Goal: Information Seeking & Learning: Learn about a topic

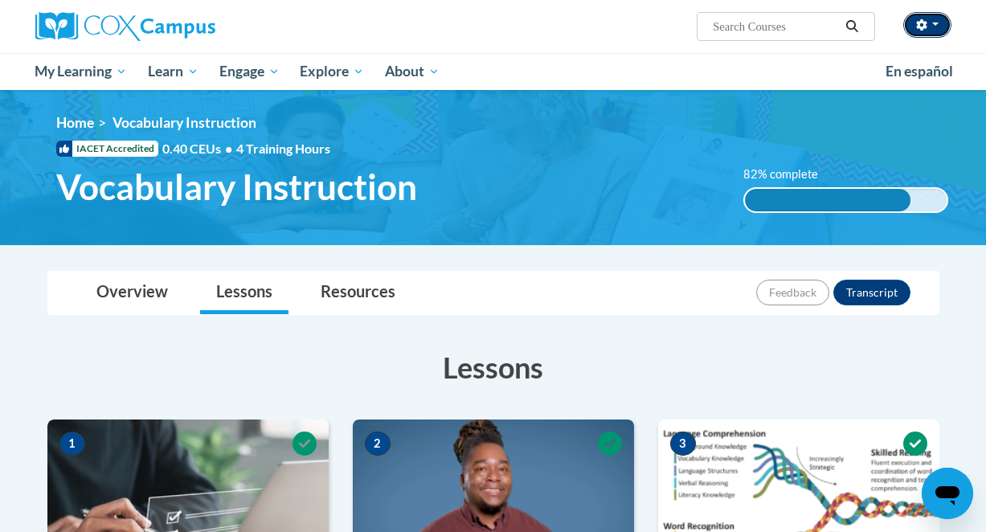
click at [939, 20] on button "button" at bounding box center [927, 25] width 48 height 26
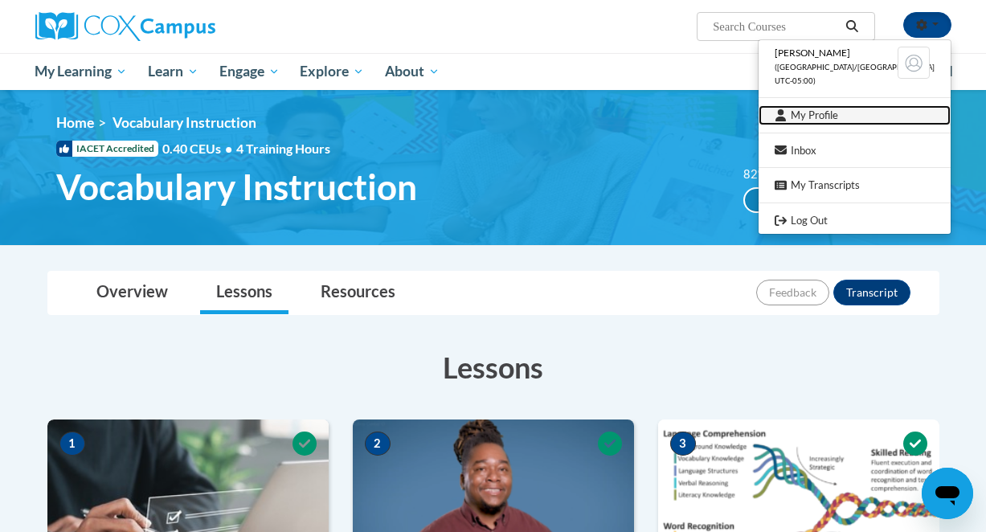
click at [849, 118] on link "My Profile" at bounding box center [855, 115] width 192 height 20
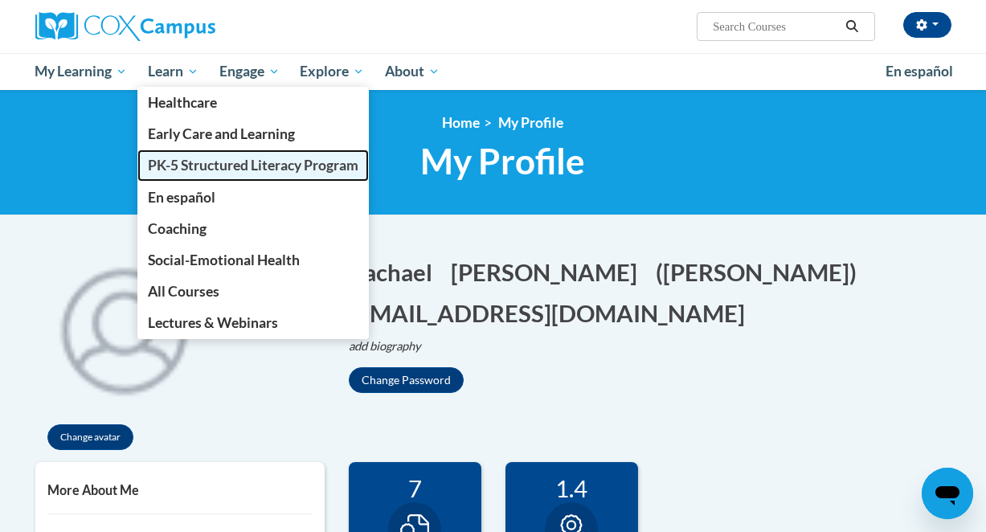
click at [196, 170] on span "PK-5 Structured Literacy Program" at bounding box center [253, 165] width 211 height 17
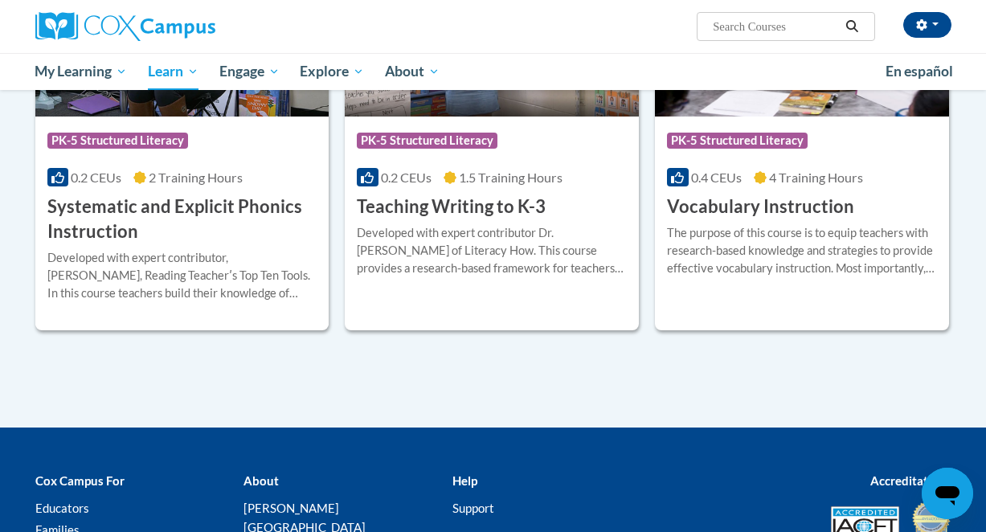
scroll to position [1891, 0]
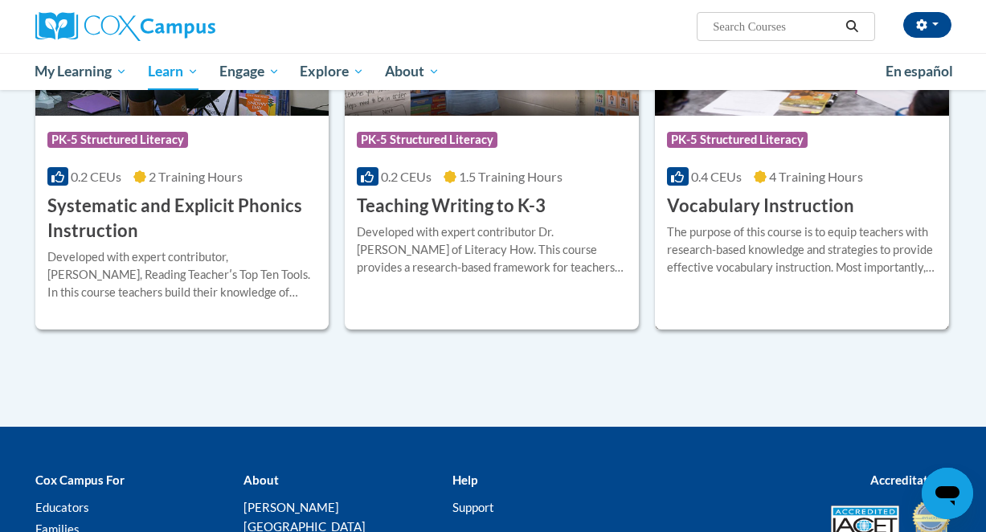
click at [839, 231] on div "The purpose of this course is to equip teachers with research-based knowledge a…" at bounding box center [802, 249] width 270 height 53
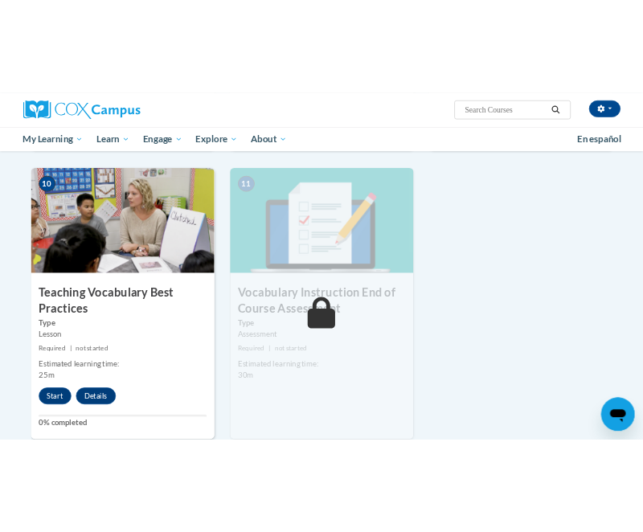
scroll to position [1639, 0]
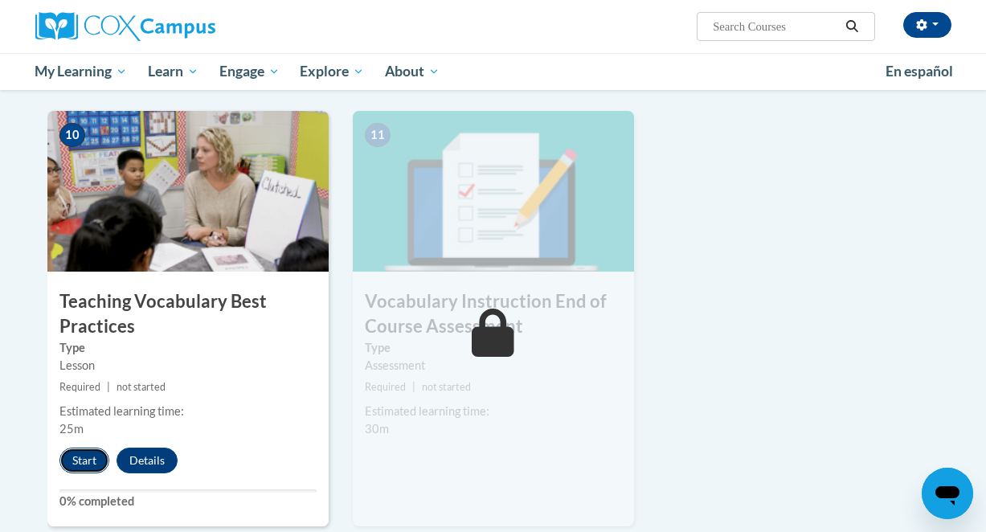
click at [74, 461] on button "Start" at bounding box center [84, 461] width 50 height 26
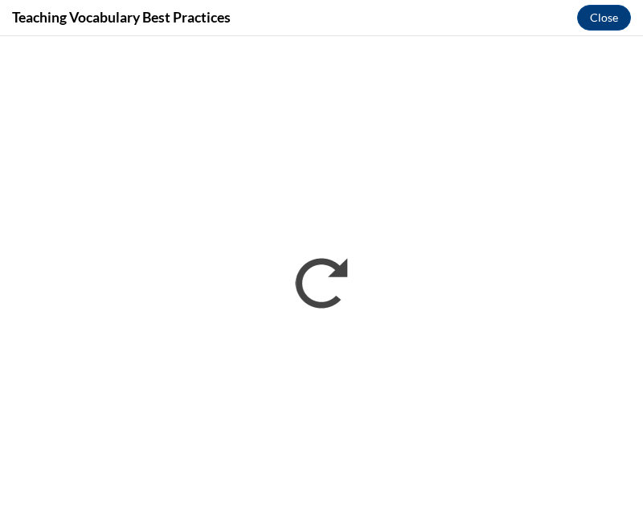
scroll to position [0, 0]
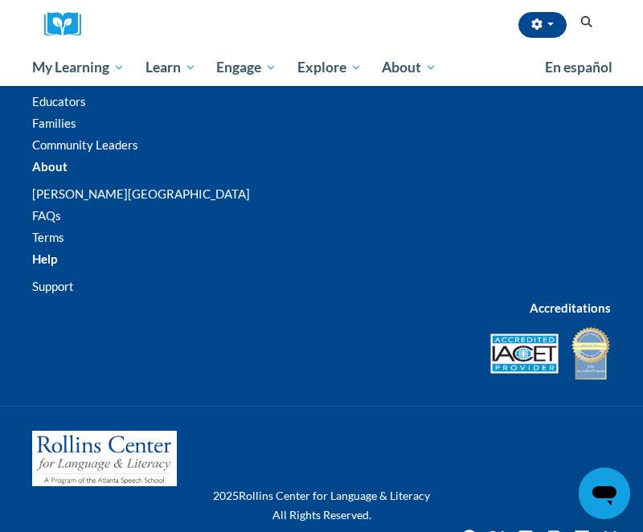
scroll to position [4546, 0]
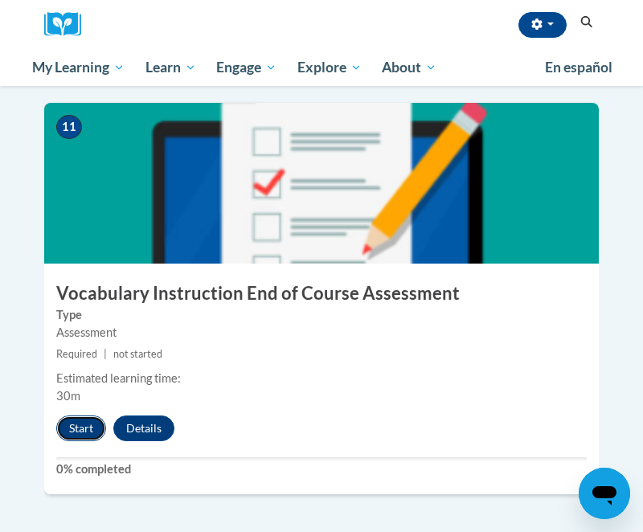
click at [80, 415] on button "Start" at bounding box center [81, 428] width 50 height 26
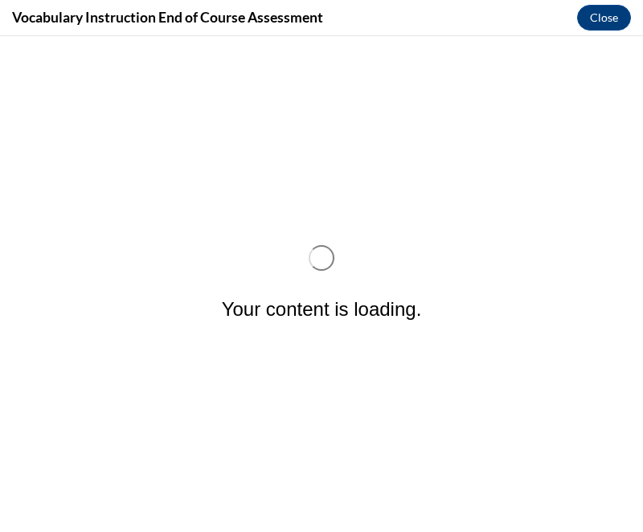
scroll to position [0, 0]
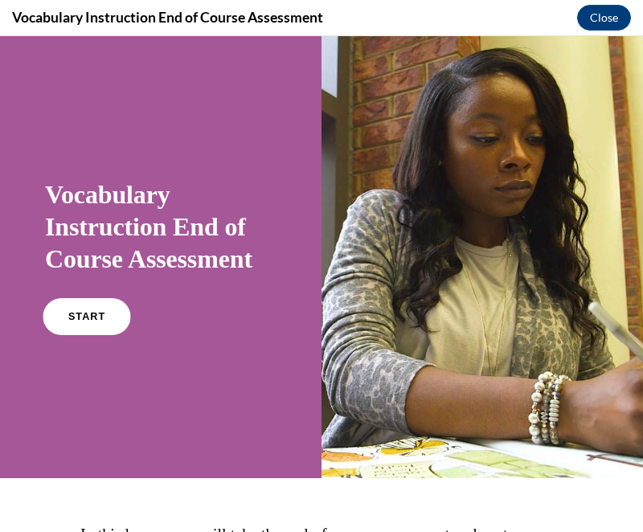
click at [117, 319] on link "START" at bounding box center [87, 316] width 88 height 37
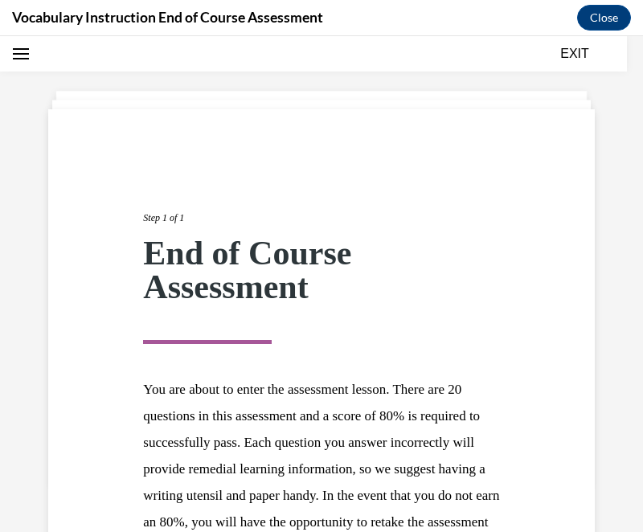
scroll to position [292, 0]
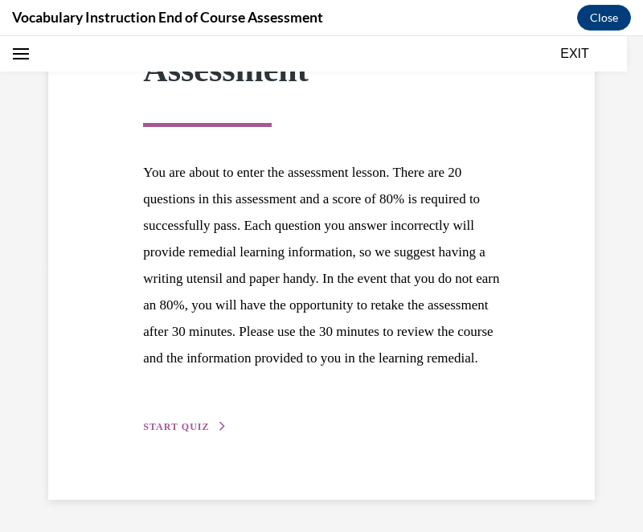
click at [186, 427] on span "START QUIZ" at bounding box center [176, 426] width 66 height 11
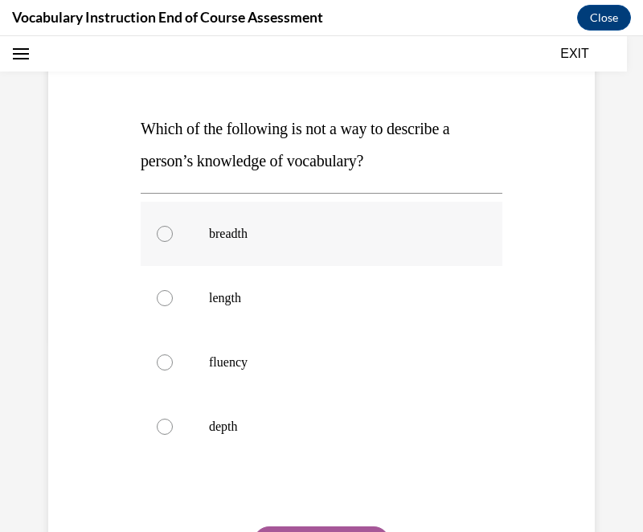
scroll to position [201, 0]
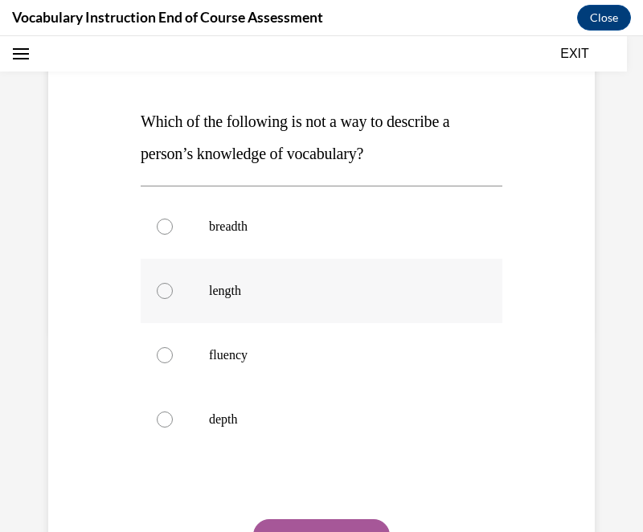
click at [229, 295] on p "length" at bounding box center [335, 291] width 253 height 16
click at [173, 295] on input "length" at bounding box center [165, 291] width 16 height 16
radio input "true"
click at [320, 519] on button "SUBMIT" at bounding box center [321, 535] width 137 height 32
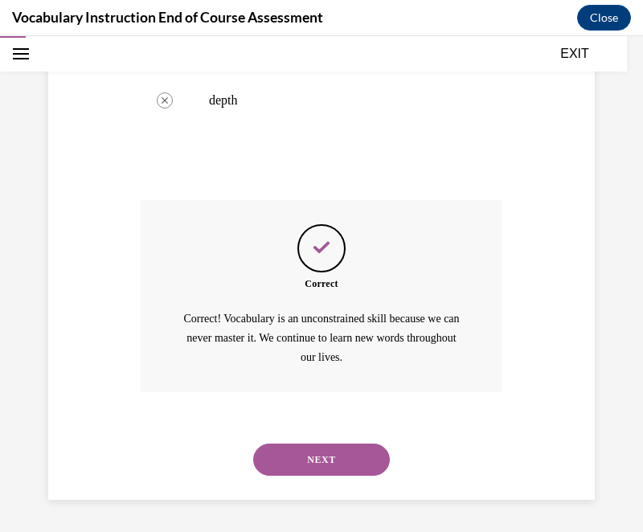
click at [306, 465] on button "NEXT" at bounding box center [321, 460] width 137 height 32
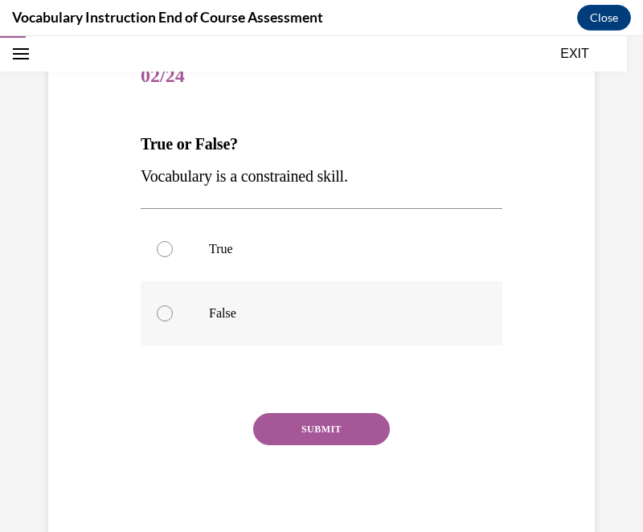
click at [212, 323] on label "False" at bounding box center [322, 313] width 362 height 64
click at [173, 321] on input "False" at bounding box center [165, 313] width 16 height 16
radio input "true"
click at [309, 436] on button "SUBMIT" at bounding box center [321, 429] width 137 height 32
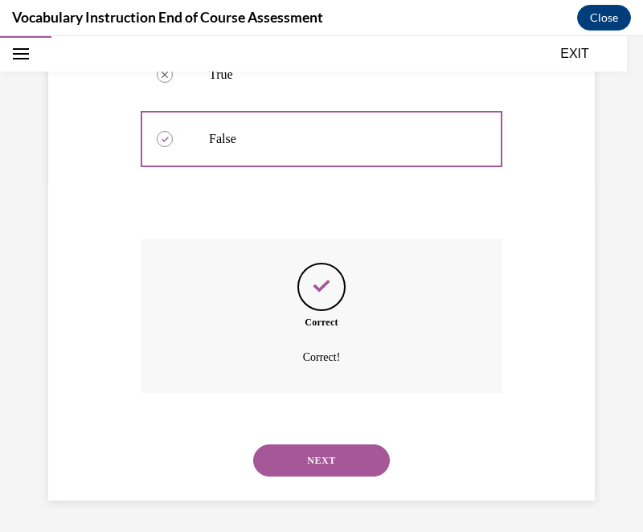
scroll to position [354, 0]
click at [309, 436] on div "NEXT" at bounding box center [322, 459] width 362 height 64
click at [309, 472] on button "NEXT" at bounding box center [321, 460] width 137 height 32
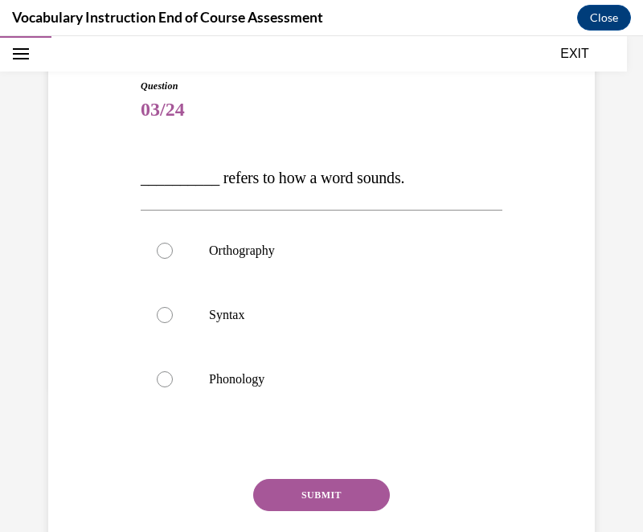
scroll to position [148, 0]
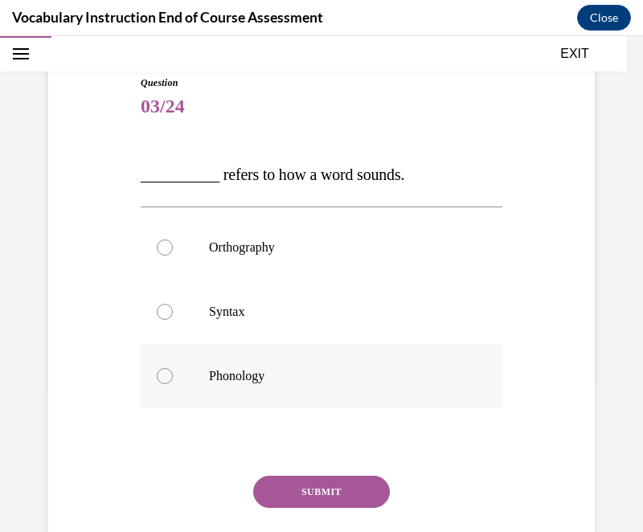
click at [267, 374] on p "Phonology" at bounding box center [335, 376] width 253 height 16
click at [173, 374] on input "Phonology" at bounding box center [165, 376] width 16 height 16
radio input "true"
click at [318, 493] on button "SUBMIT" at bounding box center [321, 492] width 137 height 32
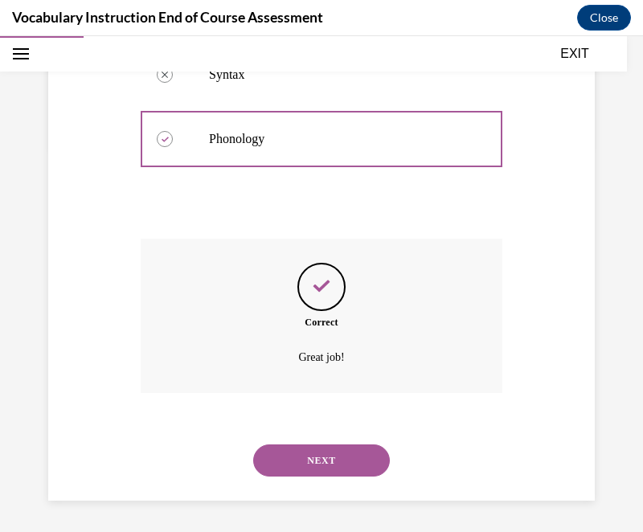
scroll to position [386, 0]
click at [333, 472] on button "NEXT" at bounding box center [321, 460] width 137 height 32
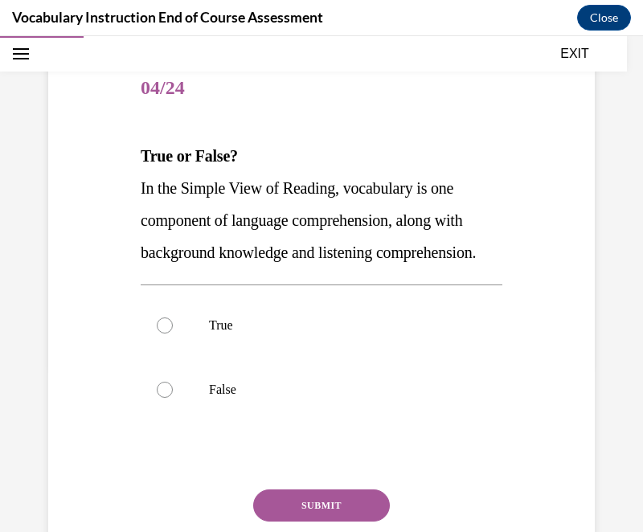
scroll to position [170, 0]
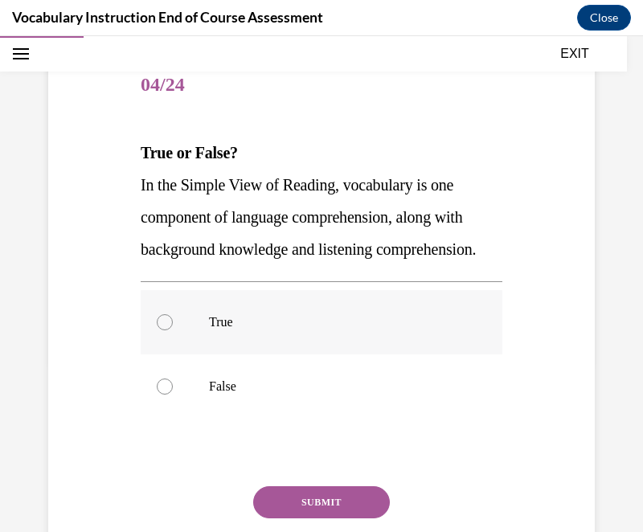
click at [218, 354] on label "True" at bounding box center [322, 322] width 362 height 64
click at [173, 330] on input "True" at bounding box center [165, 322] width 16 height 16
radio input "true"
click at [294, 518] on button "SUBMIT" at bounding box center [321, 502] width 137 height 32
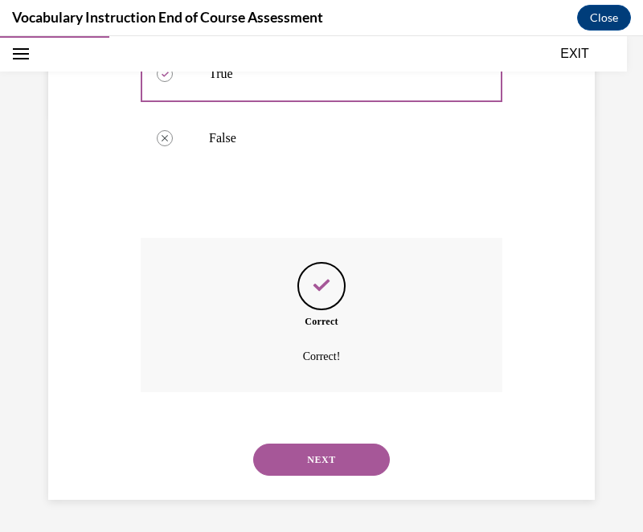
scroll to position [450, 0]
click at [317, 462] on button "NEXT" at bounding box center [321, 460] width 137 height 32
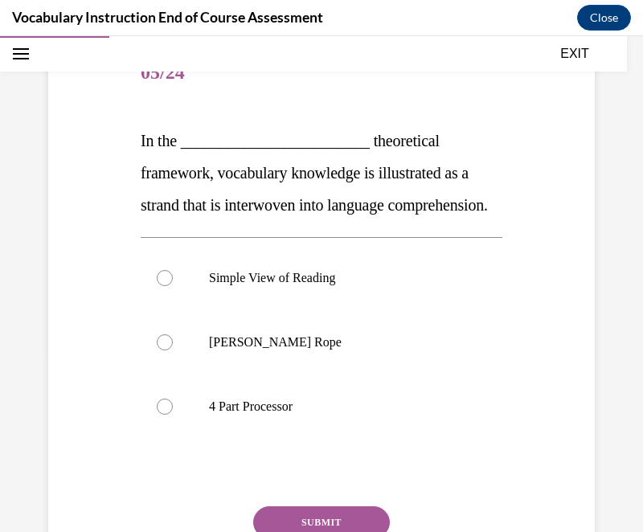
scroll to position [183, 0]
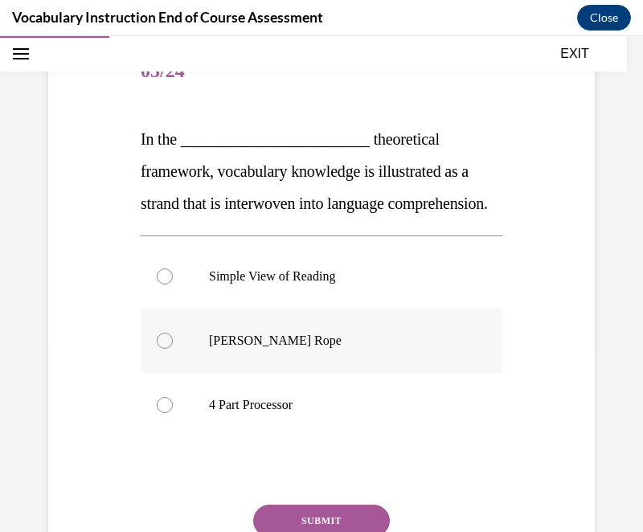
click at [230, 349] on p "Scarborough's Rope" at bounding box center [335, 341] width 253 height 16
click at [173, 349] on input "Scarborough's Rope" at bounding box center [165, 341] width 16 height 16
radio input "true"
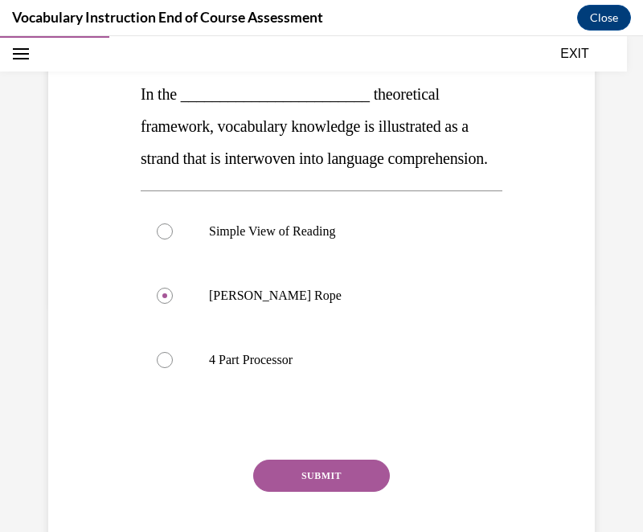
scroll to position [240, 0]
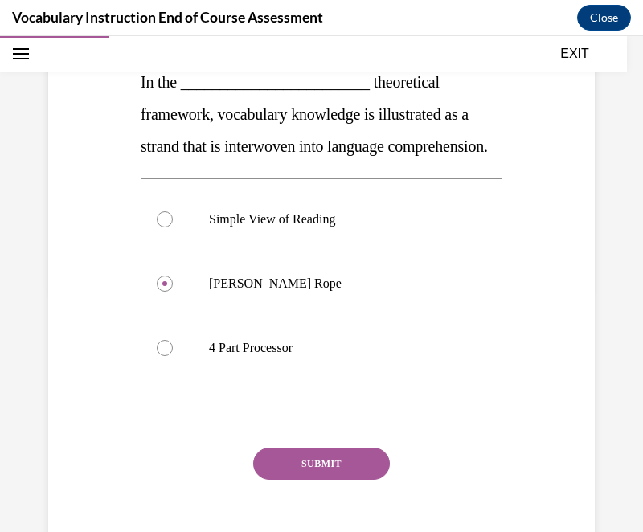
click at [310, 480] on button "SUBMIT" at bounding box center [321, 464] width 137 height 32
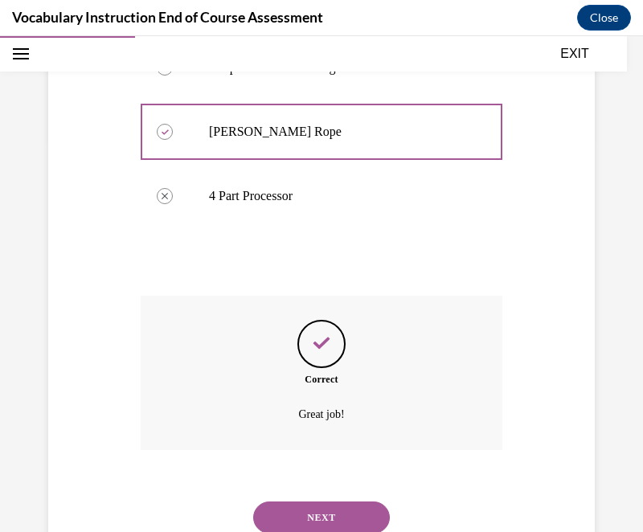
scroll to position [482, 0]
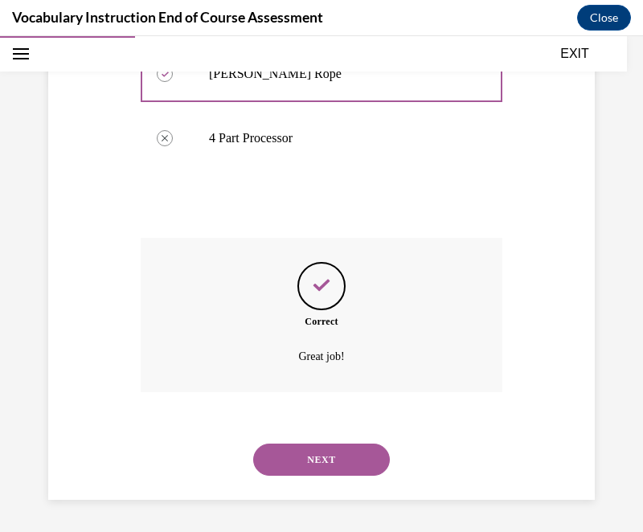
click at [298, 464] on button "NEXT" at bounding box center [321, 460] width 137 height 32
click at [0, 36] on label "Meaning processor" at bounding box center [0, 36] width 0 height 0
click at [0, 36] on input "Meaning processor" at bounding box center [0, 36] width 0 height 0
radio input "true"
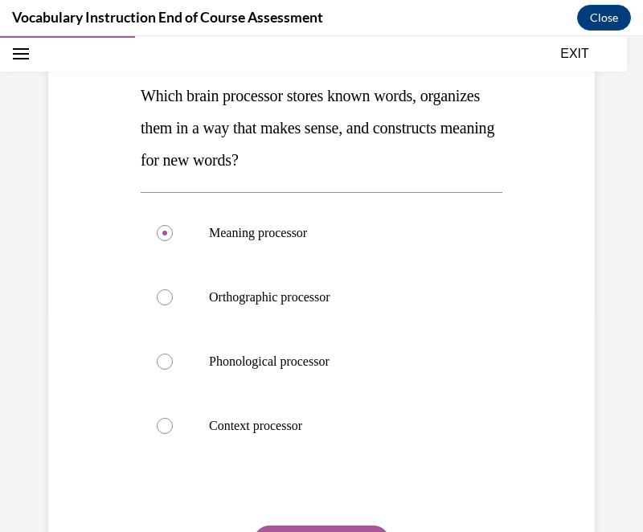
scroll to position [226, 0]
click at [294, 527] on button "SUBMIT" at bounding box center [321, 542] width 137 height 32
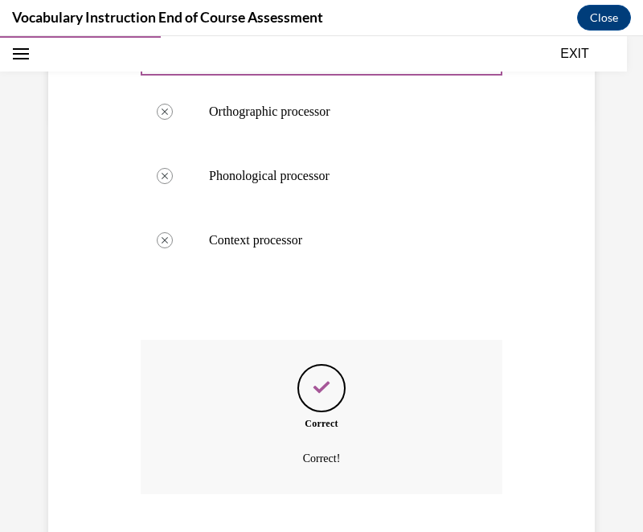
scroll to position [514, 0]
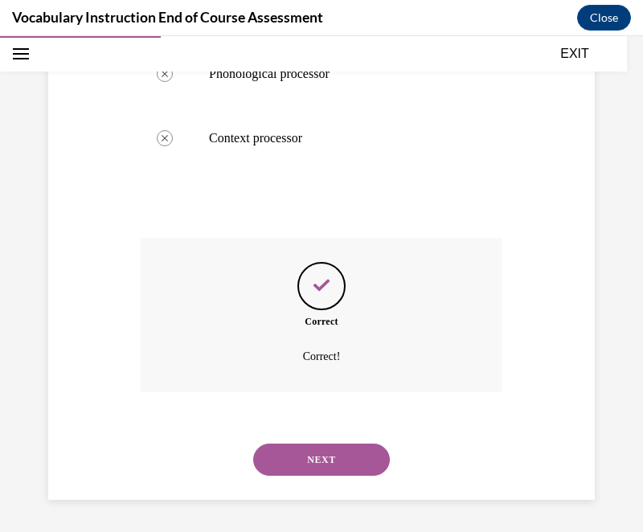
click at [322, 452] on button "NEXT" at bounding box center [321, 460] width 137 height 32
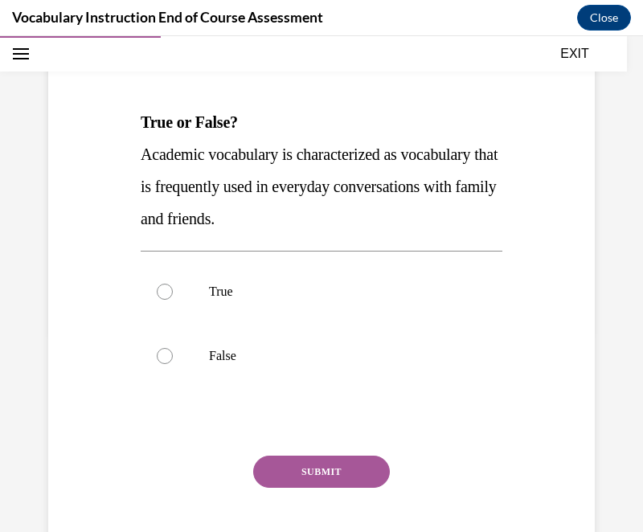
scroll to position [201, 0]
click at [278, 361] on p "False" at bounding box center [335, 355] width 253 height 16
click at [173, 361] on input "False" at bounding box center [165, 355] width 16 height 16
radio input "true"
click at [301, 466] on button "SUBMIT" at bounding box center [321, 471] width 137 height 32
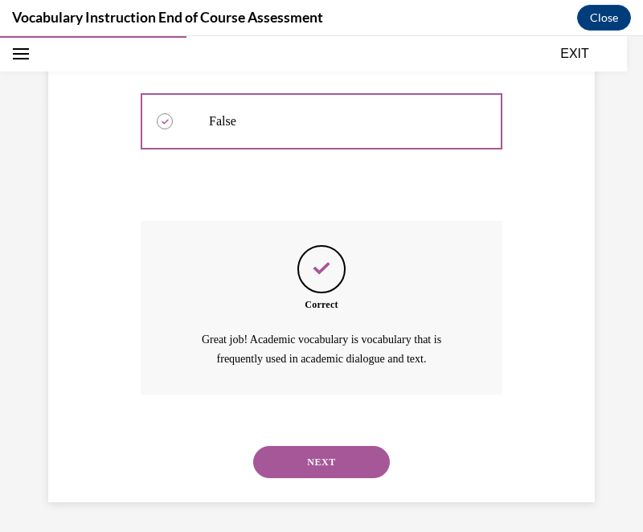
scroll to position [436, 0]
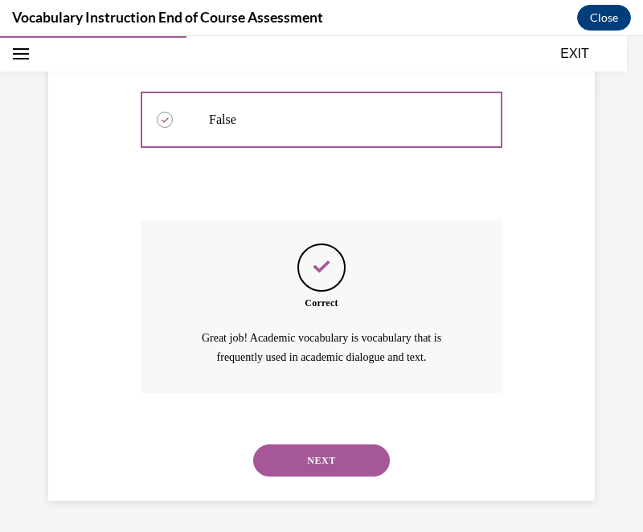
click at [302, 472] on button "NEXT" at bounding box center [321, 460] width 137 height 32
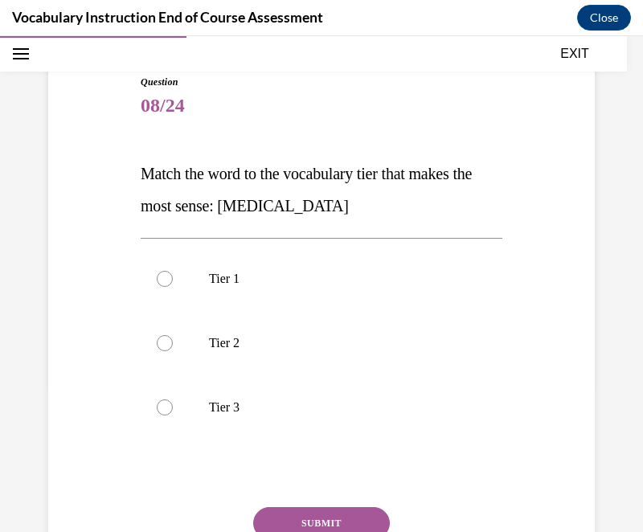
scroll to position [150, 0]
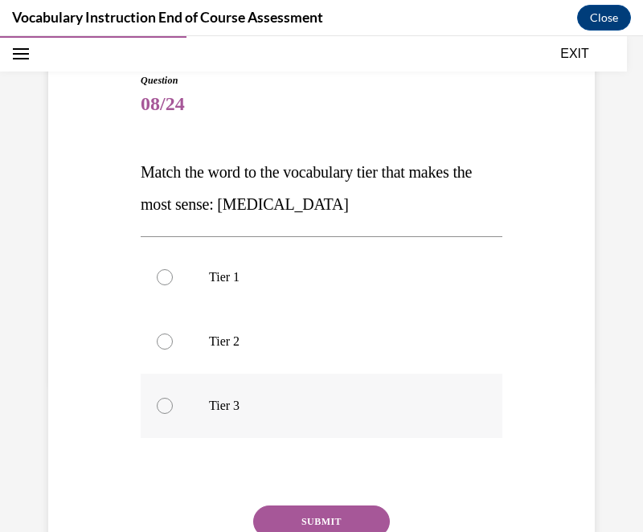
click at [230, 412] on p "Tier 3" at bounding box center [335, 406] width 253 height 16
click at [173, 412] on input "Tier 3" at bounding box center [165, 406] width 16 height 16
radio input "true"
click at [302, 520] on button "SUBMIT" at bounding box center [321, 521] width 137 height 32
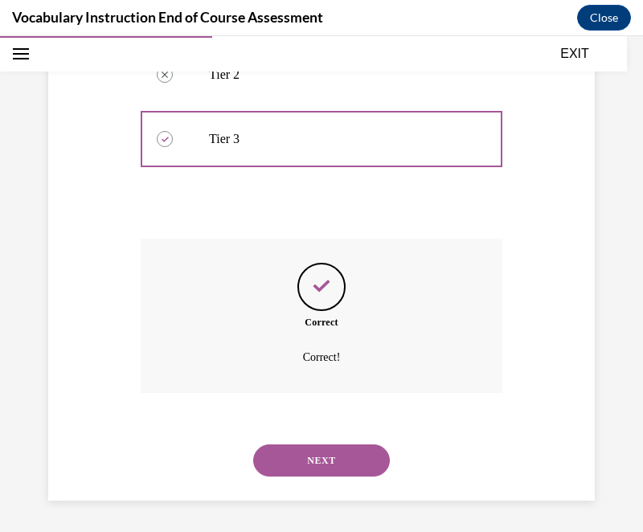
scroll to position [418, 0]
click at [314, 473] on button "NEXT" at bounding box center [321, 460] width 137 height 32
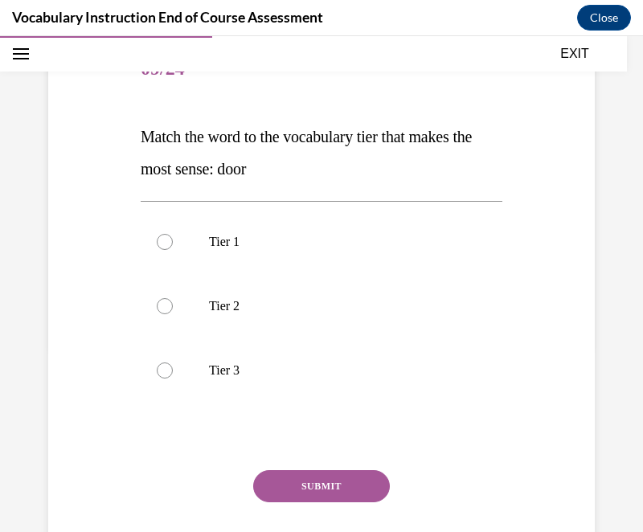
scroll to position [189, 0]
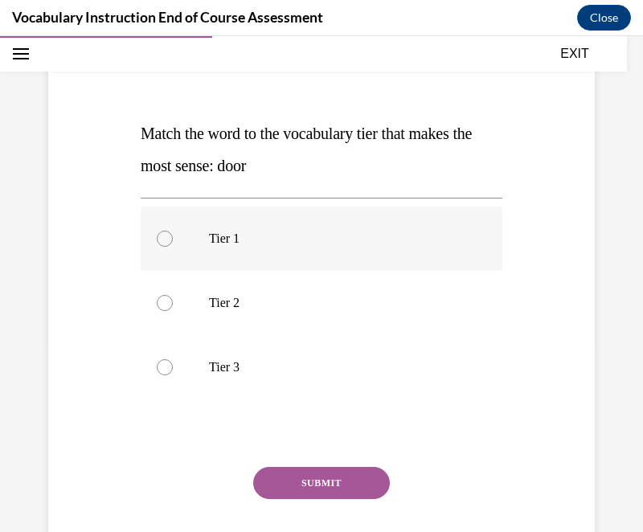
click at [283, 227] on label "Tier 1" at bounding box center [322, 239] width 362 height 64
click at [173, 231] on input "Tier 1" at bounding box center [165, 239] width 16 height 16
radio input "true"
click at [296, 485] on button "SUBMIT" at bounding box center [321, 483] width 137 height 32
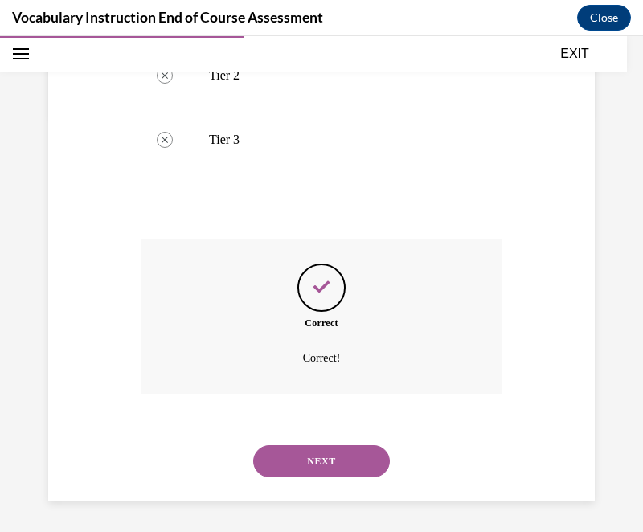
scroll to position [418, 0]
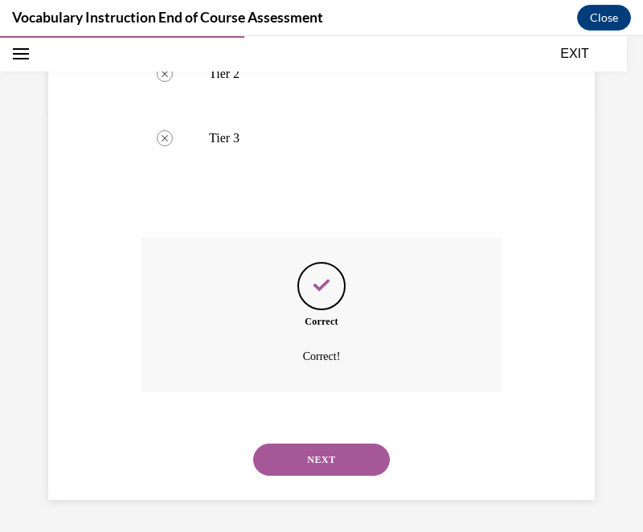
click at [296, 485] on div "NEXT" at bounding box center [322, 459] width 362 height 64
click at [295, 460] on button "NEXT" at bounding box center [321, 460] width 137 height 32
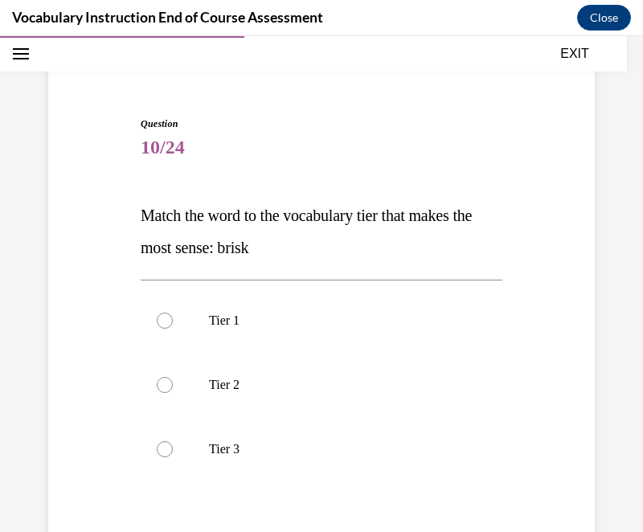
scroll to position [117, 0]
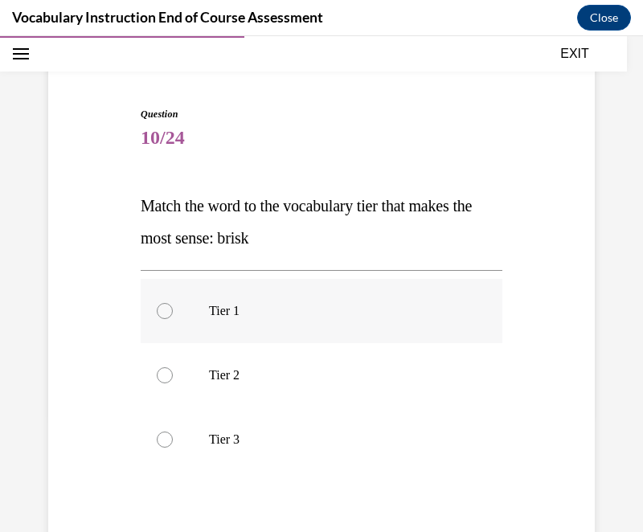
click at [269, 329] on label "Tier 1" at bounding box center [322, 311] width 362 height 64
click at [173, 319] on input "Tier 1" at bounding box center [165, 311] width 16 height 16
radio input "true"
click at [242, 380] on p "Tier 2" at bounding box center [335, 375] width 253 height 16
click at [173, 380] on input "Tier 2" at bounding box center [165, 375] width 16 height 16
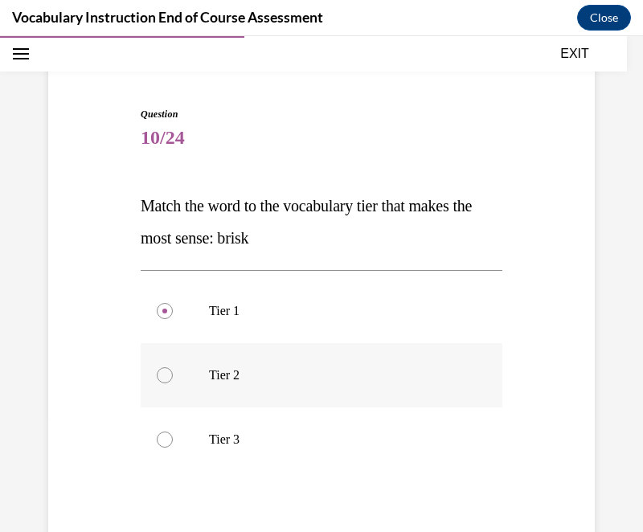
radio input "true"
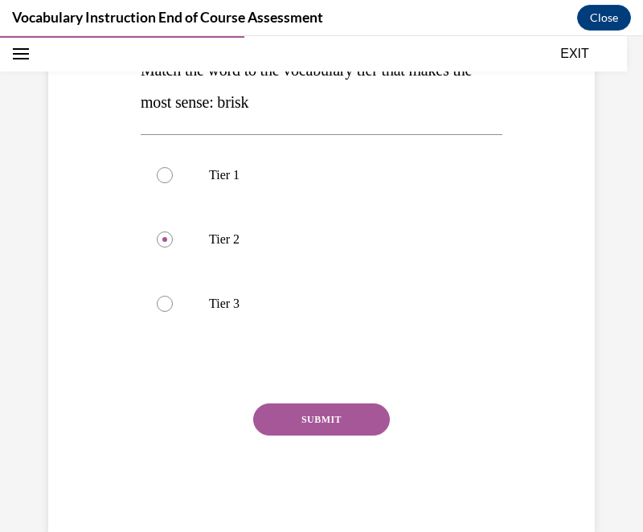
click at [316, 419] on button "SUBMIT" at bounding box center [321, 419] width 137 height 32
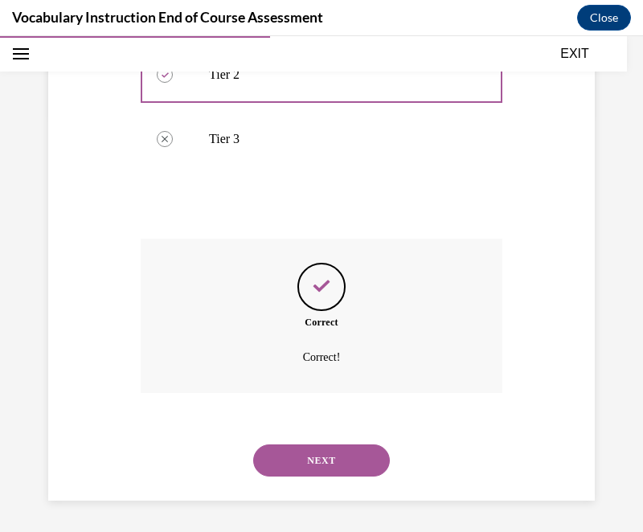
scroll to position [418, 0]
click at [315, 469] on button "NEXT" at bounding box center [321, 460] width 137 height 32
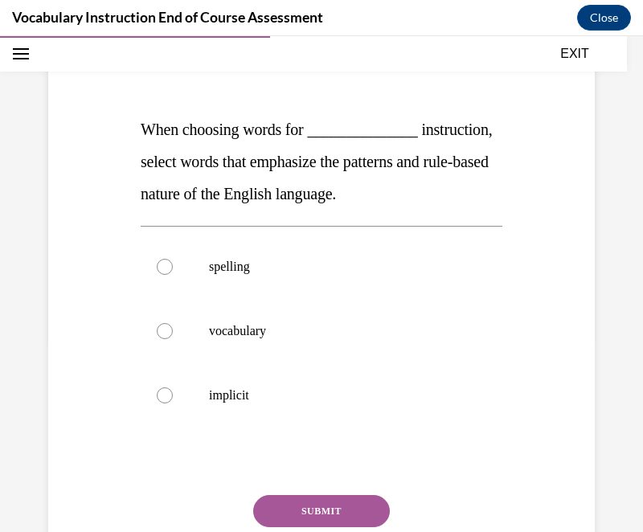
scroll to position [195, 0]
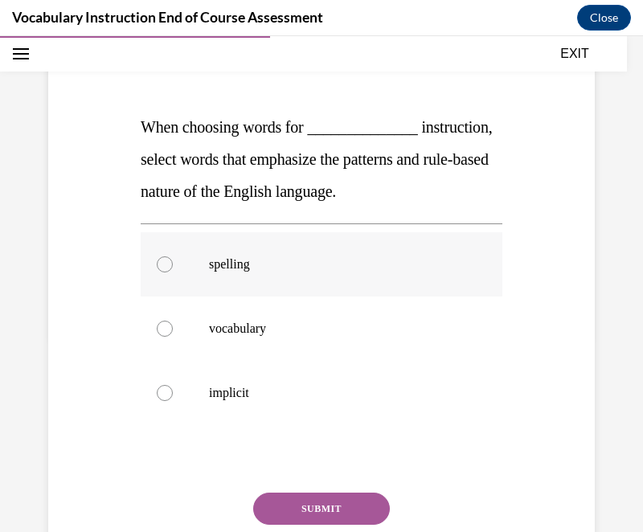
click at [249, 272] on p "spelling" at bounding box center [335, 264] width 253 height 16
click at [173, 272] on input "spelling" at bounding box center [165, 264] width 16 height 16
radio input "true"
click at [300, 525] on button "SUBMIT" at bounding box center [321, 509] width 137 height 32
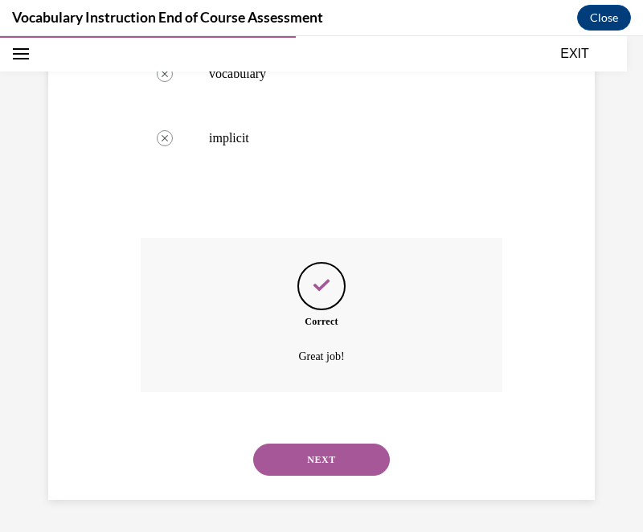
scroll to position [482, 0]
click at [297, 463] on button "NEXT" at bounding box center [321, 460] width 137 height 32
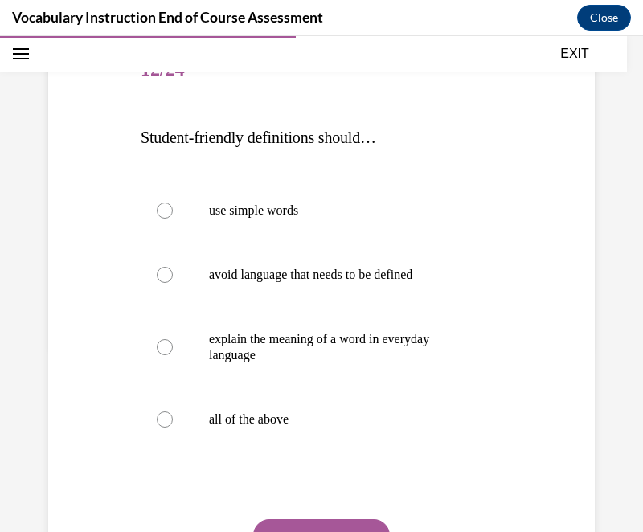
scroll to position [186, 0]
click at [290, 422] on p "all of the above" at bounding box center [335, 419] width 253 height 16
click at [173, 422] on input "all of the above" at bounding box center [165, 419] width 16 height 16
radio input "true"
click at [309, 526] on button "SUBMIT" at bounding box center [321, 534] width 137 height 32
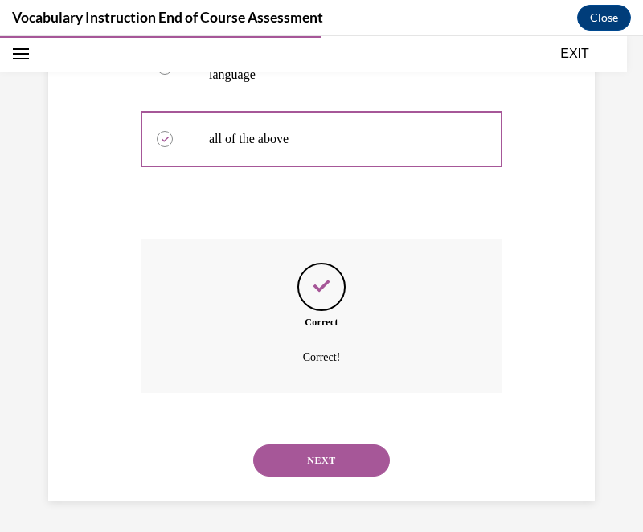
scroll to position [466, 0]
click at [308, 464] on button "NEXT" at bounding box center [321, 460] width 137 height 32
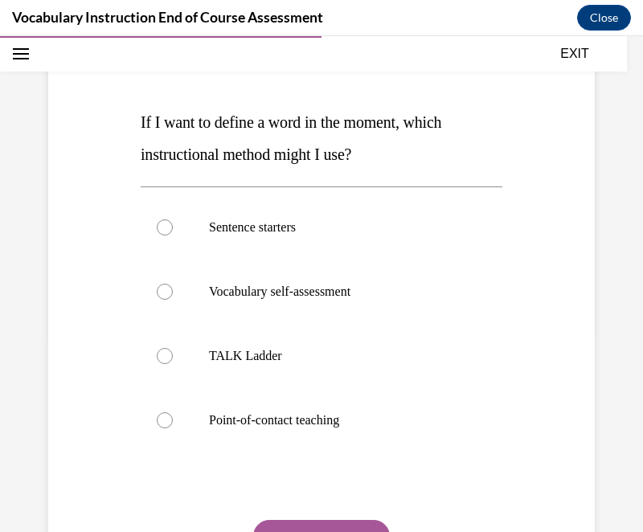
scroll to position [202, 0]
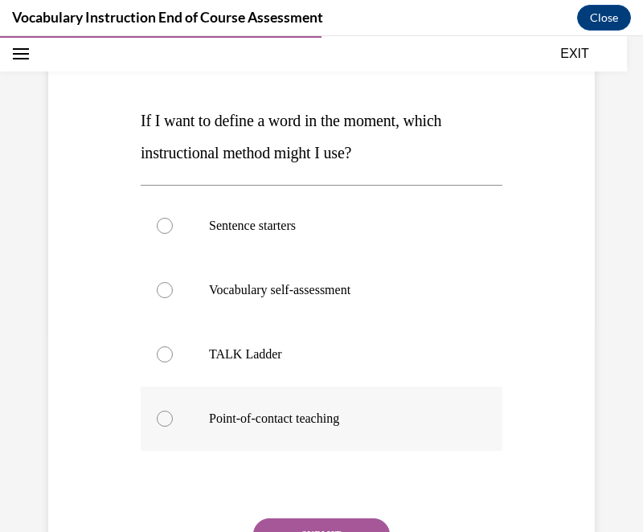
click at [278, 404] on label "Point-of-contact teaching" at bounding box center [322, 418] width 362 height 64
click at [173, 411] on input "Point-of-contact teaching" at bounding box center [165, 419] width 16 height 16
radio input "true"
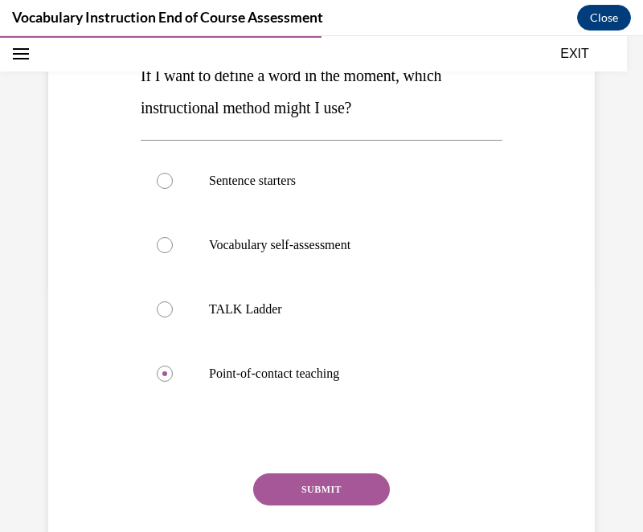
click at [292, 492] on button "SUBMIT" at bounding box center [321, 489] width 137 height 32
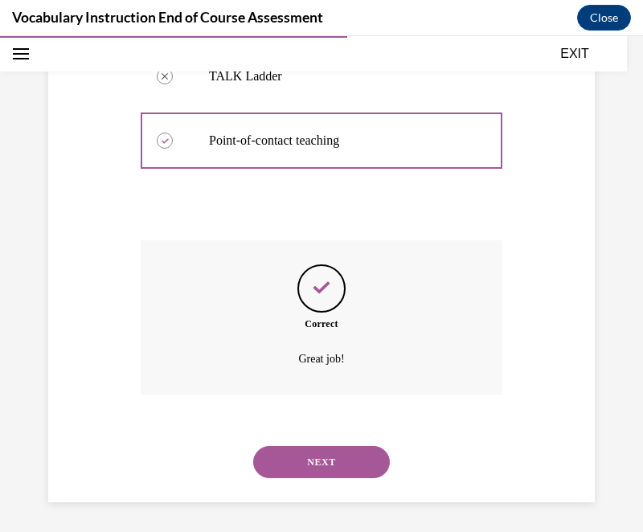
scroll to position [482, 0]
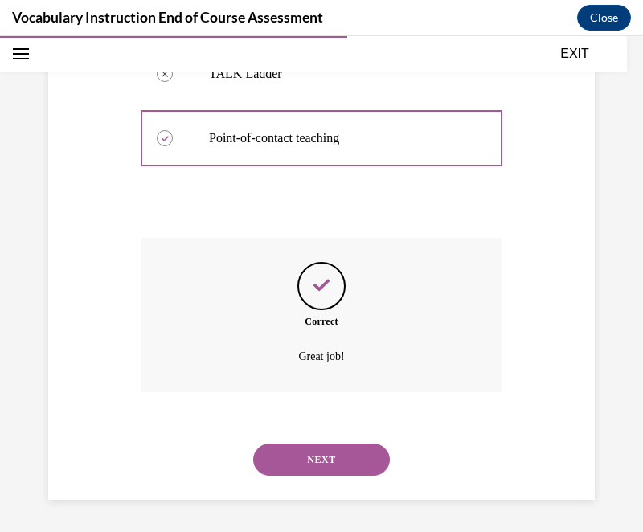
click at [297, 475] on button "NEXT" at bounding box center [321, 460] width 137 height 32
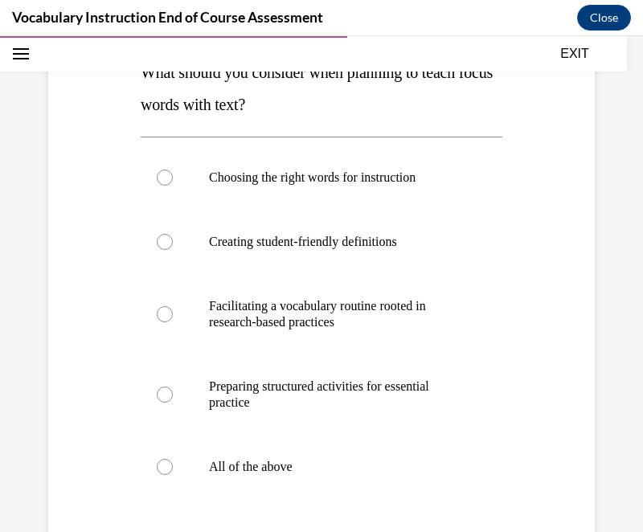
scroll to position [249, 0]
click at [265, 468] on p "All of the above" at bounding box center [335, 468] width 253 height 16
click at [173, 468] on input "All of the above" at bounding box center [165, 468] width 16 height 16
radio input "true"
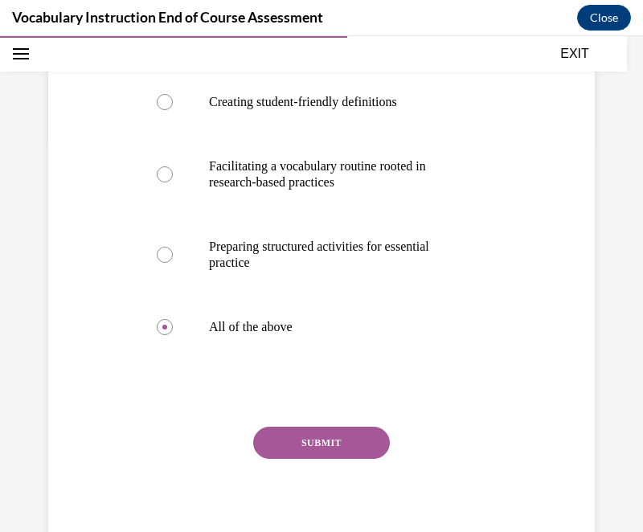
click at [292, 450] on button "SUBMIT" at bounding box center [321, 443] width 137 height 32
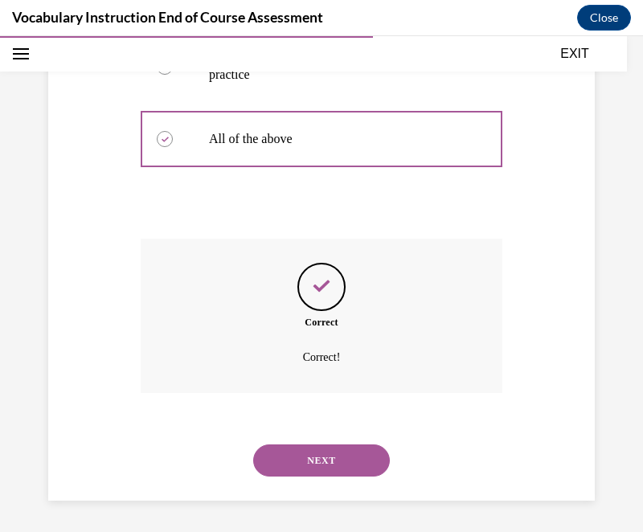
scroll to position [579, 0]
click at [292, 450] on button "NEXT" at bounding box center [321, 460] width 137 height 32
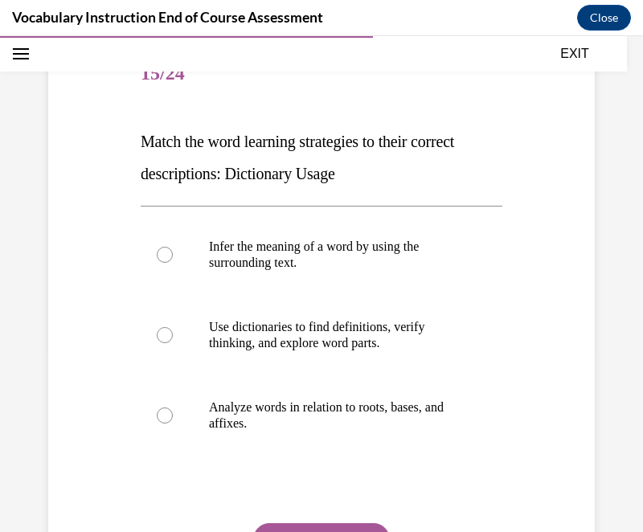
scroll to position [191, 0]
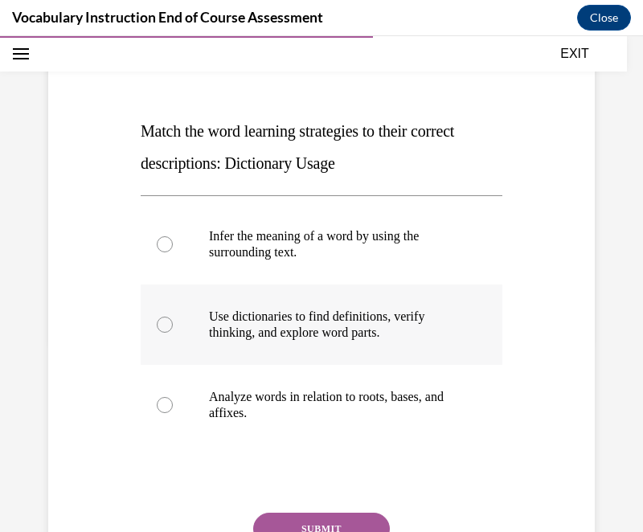
click at [401, 321] on p "Use dictionaries to find definitions, verify thinking, and explore word parts." at bounding box center [335, 325] width 253 height 32
click at [173, 321] on input "Use dictionaries to find definitions, verify thinking, and explore word parts." at bounding box center [165, 325] width 16 height 16
radio input "true"
click at [329, 521] on button "SUBMIT" at bounding box center [321, 529] width 137 height 32
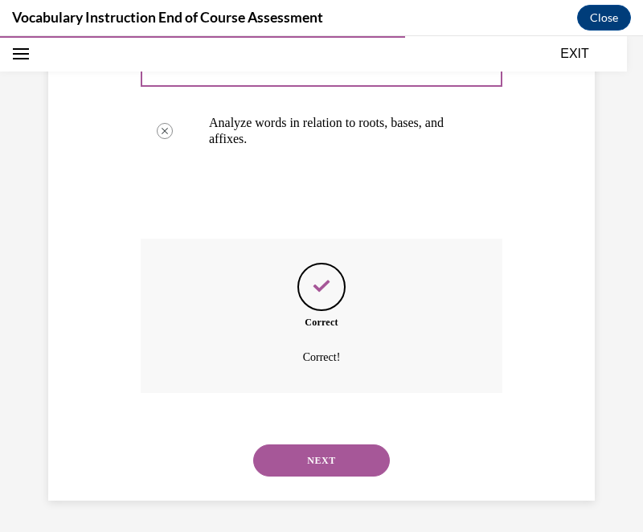
scroll to position [466, 0]
click at [323, 464] on button "NEXT" at bounding box center [321, 460] width 137 height 32
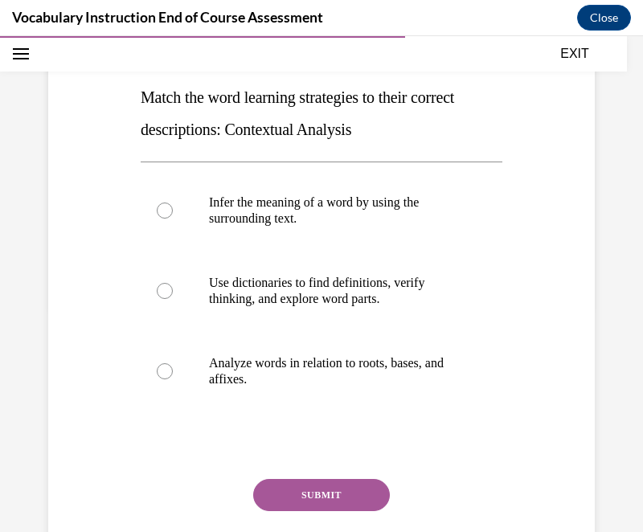
scroll to position [231, 0]
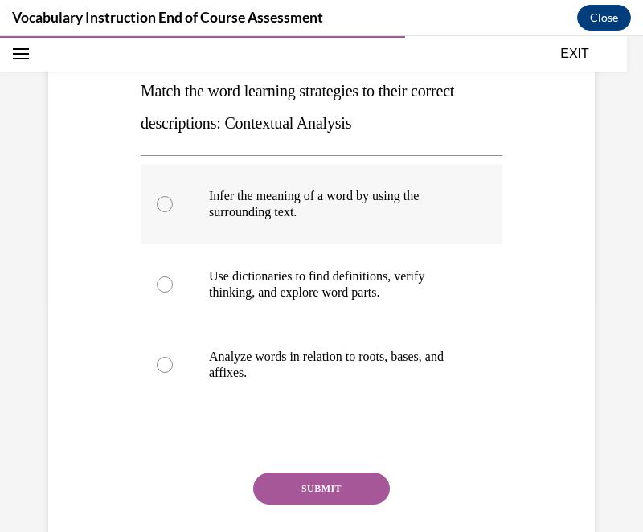
click at [264, 218] on p "Infer the meaning of a word by using the surrounding text." at bounding box center [335, 204] width 253 height 32
click at [173, 212] on input "Infer the meaning of a word by using the surrounding text." at bounding box center [165, 204] width 16 height 16
radio input "true"
click at [307, 488] on button "SUBMIT" at bounding box center [321, 488] width 137 height 32
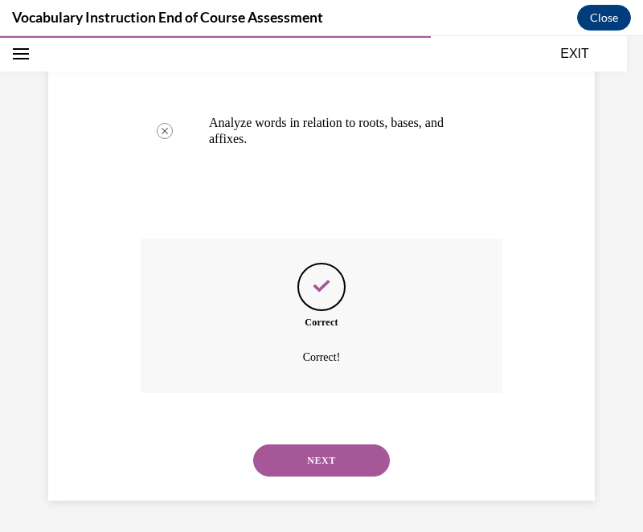
scroll to position [466, 0]
click at [307, 468] on button "NEXT" at bounding box center [321, 460] width 137 height 32
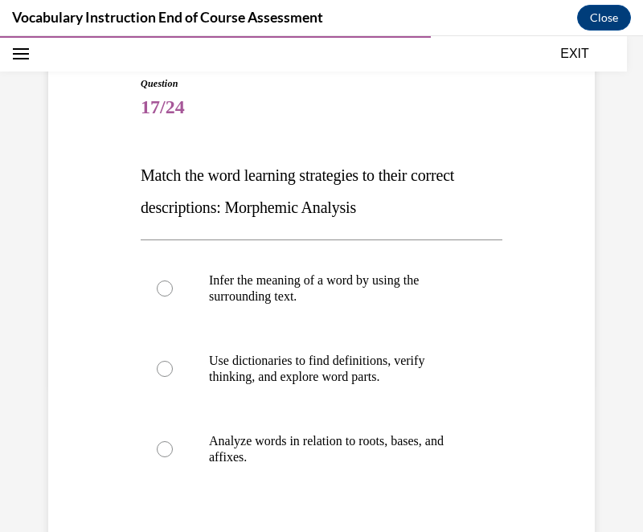
scroll to position [185, 0]
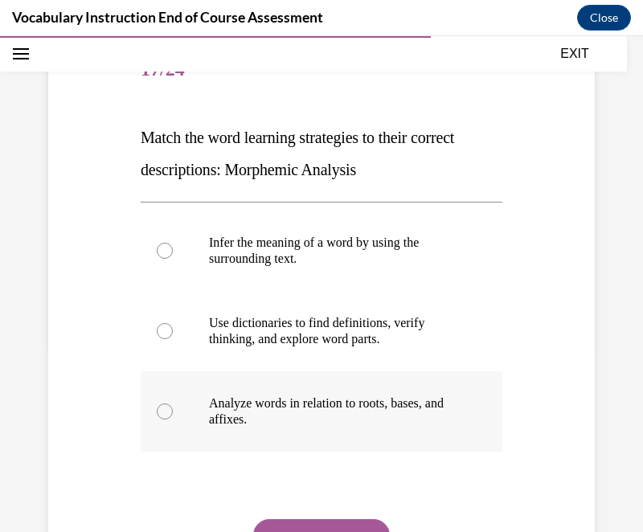
click at [302, 403] on p "Analyze words in relation to roots, bases, and affixes." at bounding box center [335, 411] width 253 height 32
click at [173, 403] on input "Analyze words in relation to roots, bases, and affixes." at bounding box center [165, 411] width 16 height 16
radio input "true"
click at [313, 524] on button "SUBMIT" at bounding box center [321, 535] width 137 height 32
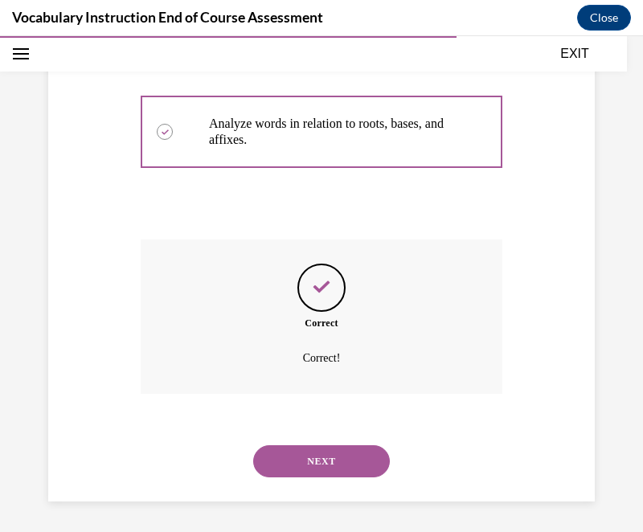
scroll to position [466, 0]
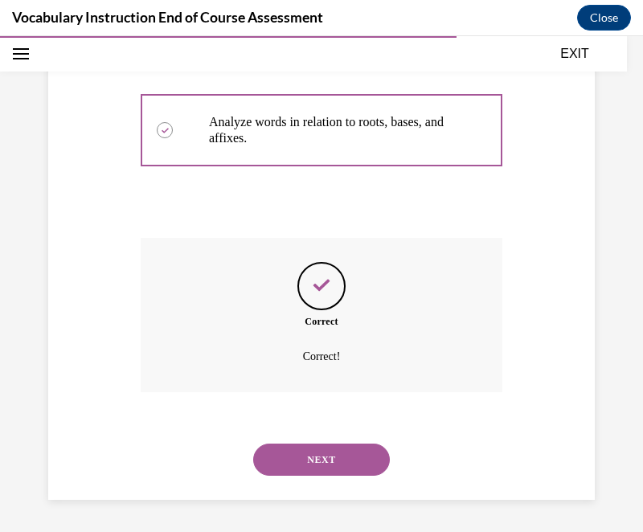
click at [312, 464] on button "NEXT" at bounding box center [321, 460] width 137 height 32
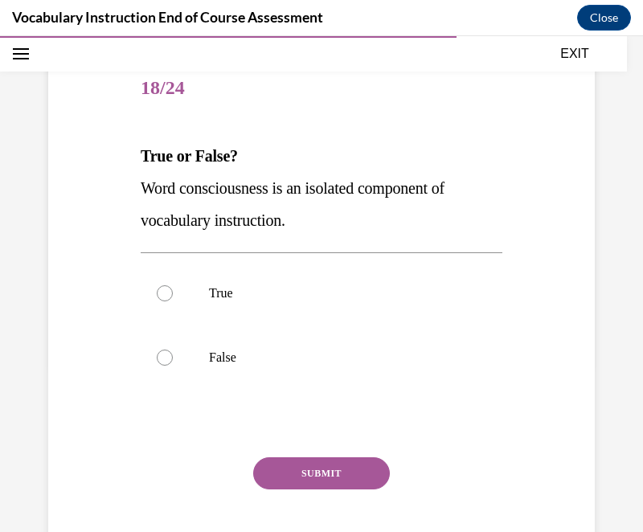
scroll to position [162, 0]
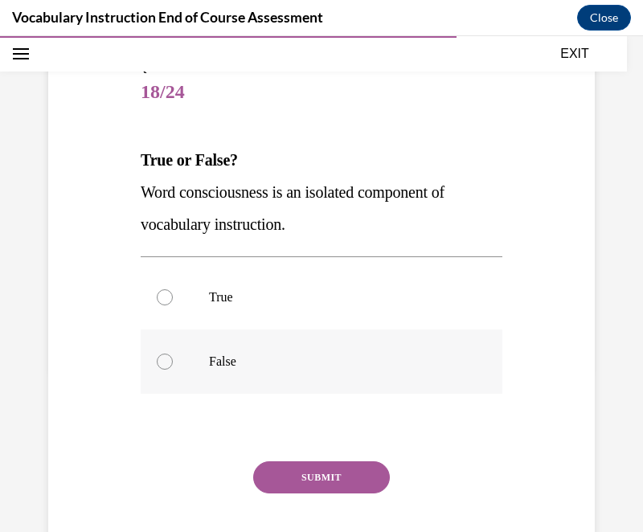
click at [210, 357] on p "False" at bounding box center [335, 362] width 253 height 16
click at [173, 357] on input "False" at bounding box center [165, 362] width 16 height 16
radio input "true"
click at [318, 472] on button "SUBMIT" at bounding box center [321, 477] width 137 height 32
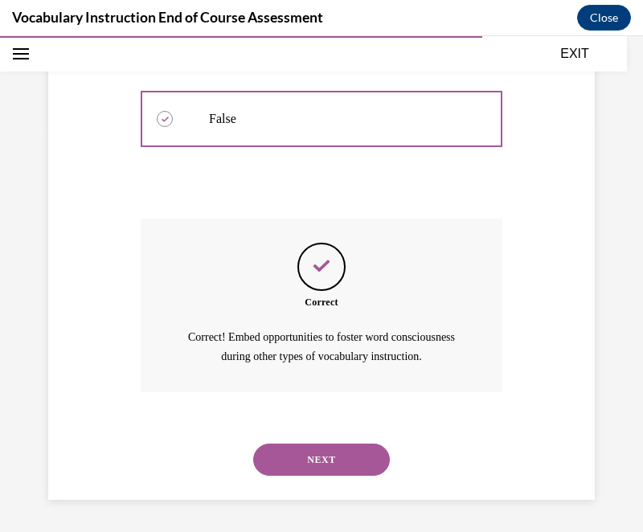
scroll to position [423, 0]
click at [357, 464] on button "NEXT" at bounding box center [321, 460] width 137 height 32
click at [0, 36] on p "Direct vocabulary instruction" at bounding box center [0, 36] width 0 height 0
click at [0, 36] on input "Direct vocabulary instruction" at bounding box center [0, 36] width 0 height 0
radio input "true"
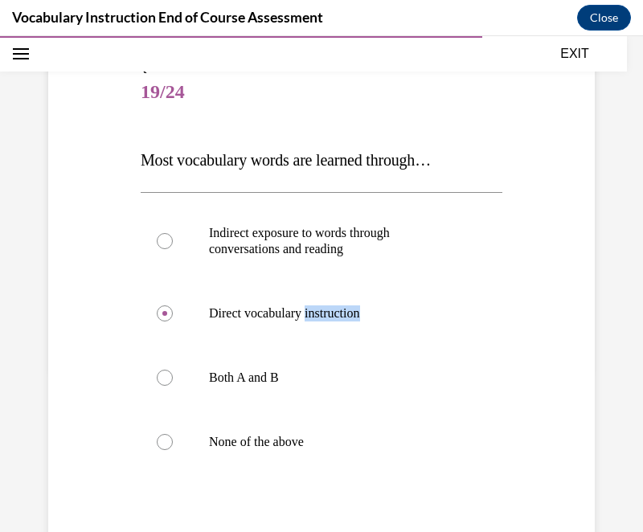
scroll to position [171, 0]
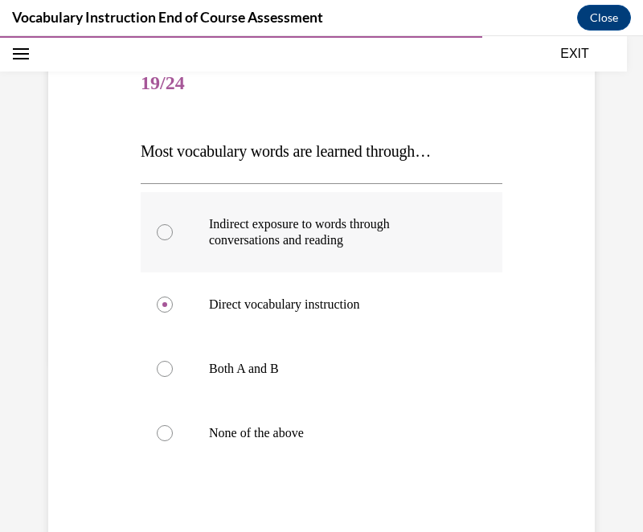
click at [306, 230] on p "Indirect exposure to words through conversations and reading" at bounding box center [335, 232] width 253 height 32
click at [173, 230] on input "Indirect exposure to words through conversations and reading" at bounding box center [165, 232] width 16 height 16
radio input "true"
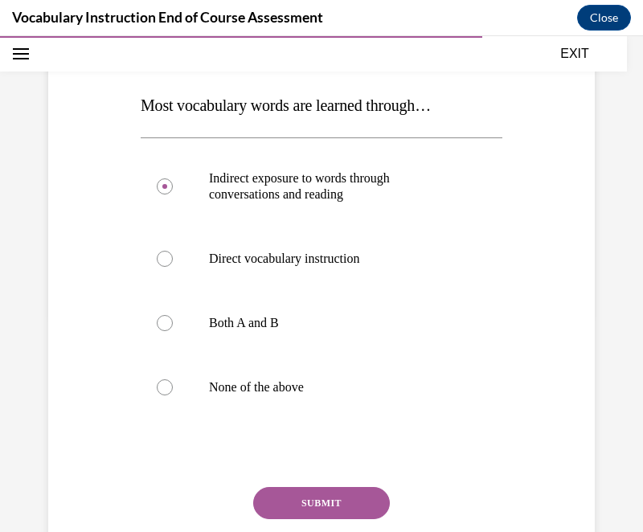
click at [307, 509] on button "SUBMIT" at bounding box center [321, 503] width 137 height 32
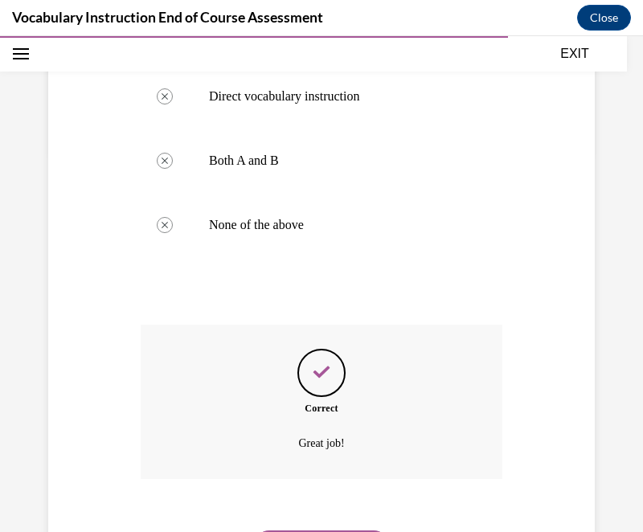
scroll to position [425, 0]
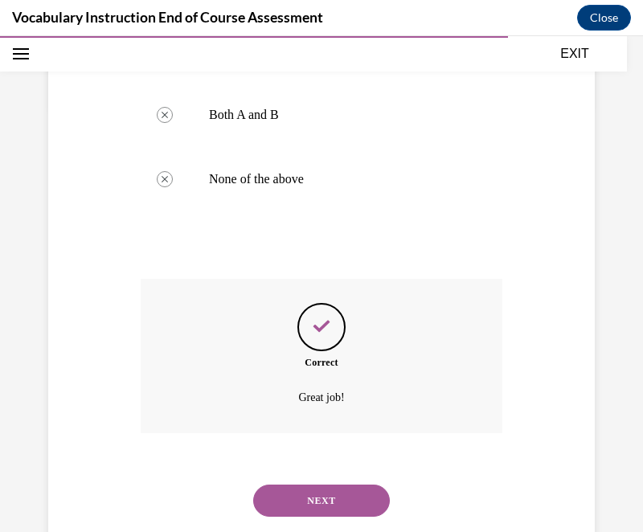
click at [329, 492] on button "NEXT" at bounding box center [321, 501] width 137 height 32
click at [0, 36] on label "learning about root words." at bounding box center [0, 36] width 0 height 0
click at [0, 36] on input "learning about root words." at bounding box center [0, 36] width 0 height 0
checkbox input "true"
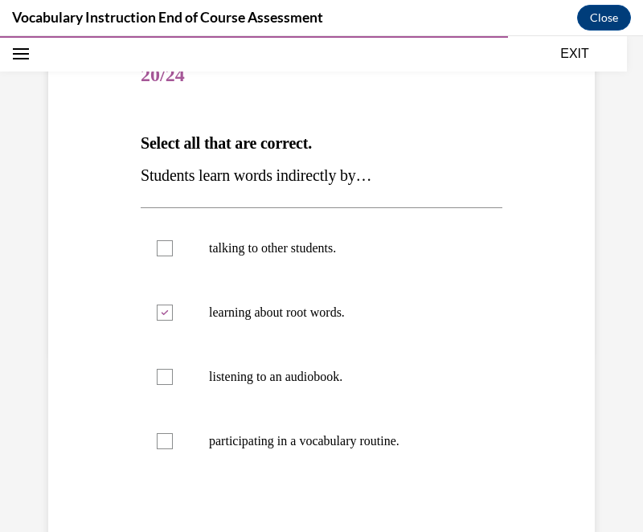
scroll to position [190, 0]
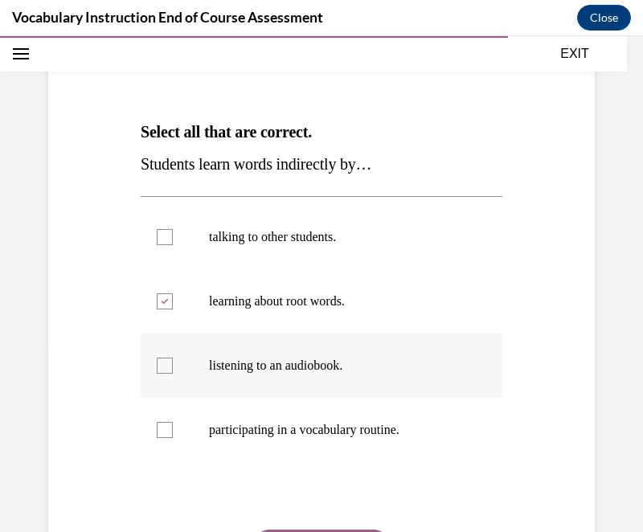
click at [270, 358] on p "listening to an audiobook." at bounding box center [335, 366] width 253 height 16
click at [173, 358] on input "listening to an audiobook." at bounding box center [165, 366] width 16 height 16
checkbox input "true"
click at [276, 238] on p "talking to other students." at bounding box center [335, 237] width 253 height 16
click at [173, 238] on input "talking to other students." at bounding box center [165, 237] width 16 height 16
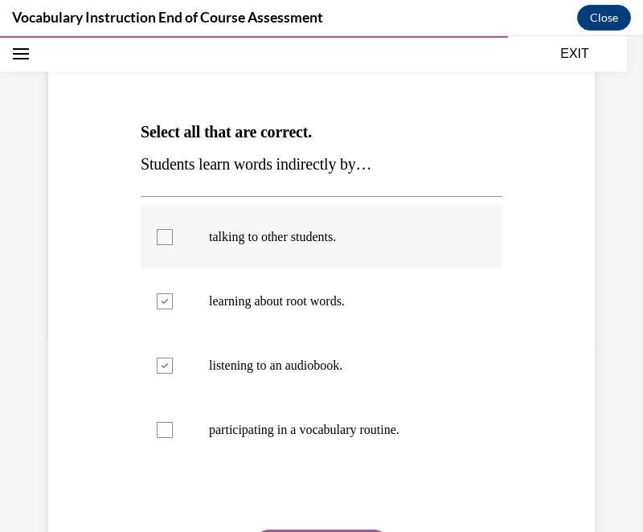
checkbox input "true"
click at [267, 313] on label "learning about root words." at bounding box center [322, 301] width 362 height 64
click at [173, 309] on input "learning about root words." at bounding box center [165, 301] width 16 height 16
checkbox input "false"
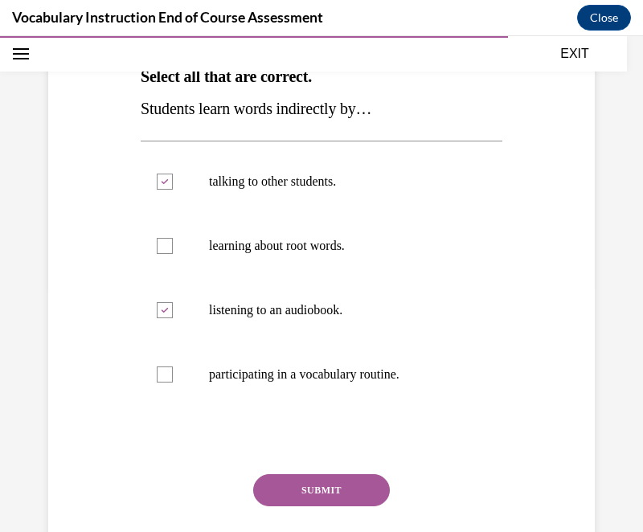
click at [318, 491] on button "SUBMIT" at bounding box center [321, 490] width 137 height 32
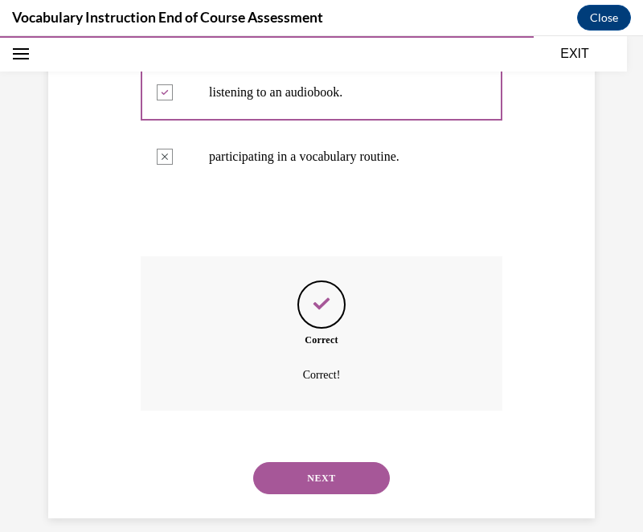
scroll to position [482, 0]
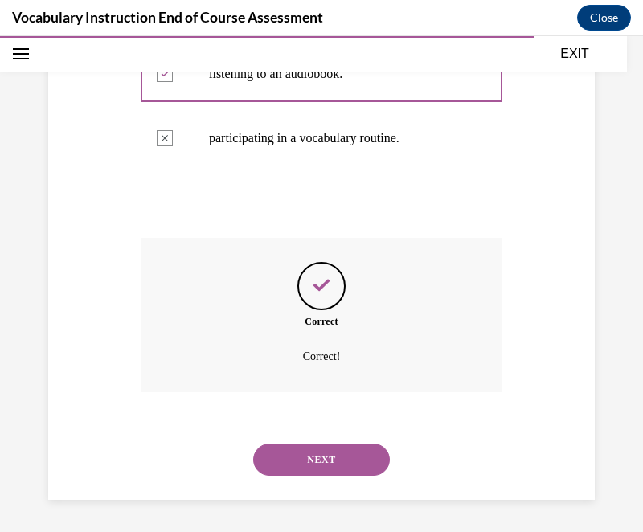
click at [317, 461] on button "NEXT" at bounding box center [321, 460] width 137 height 32
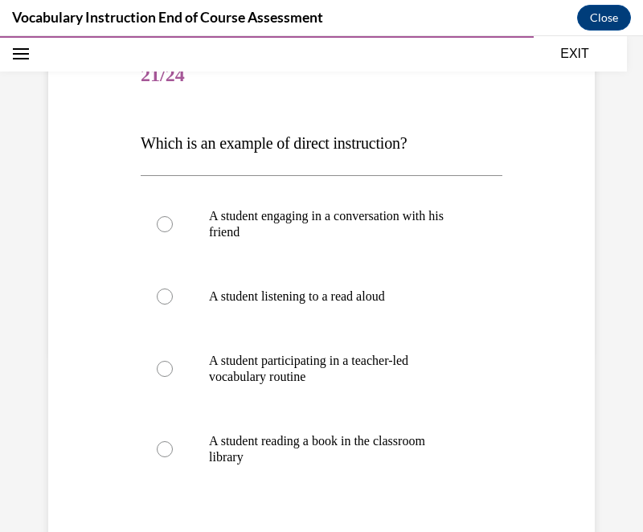
scroll to position [186, 0]
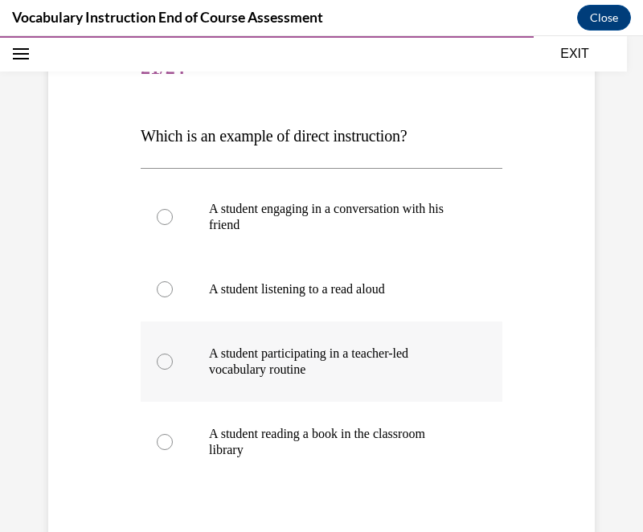
click at [312, 369] on p "A student participating in a teacher-led vocabulary routine" at bounding box center [335, 362] width 253 height 32
click at [173, 369] on input "A student participating in a teacher-led vocabulary routine" at bounding box center [165, 362] width 16 height 16
radio input "true"
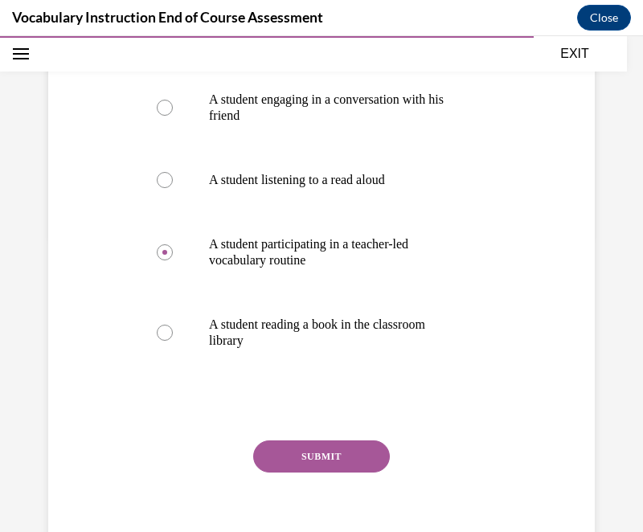
click at [311, 457] on button "SUBMIT" at bounding box center [321, 456] width 137 height 32
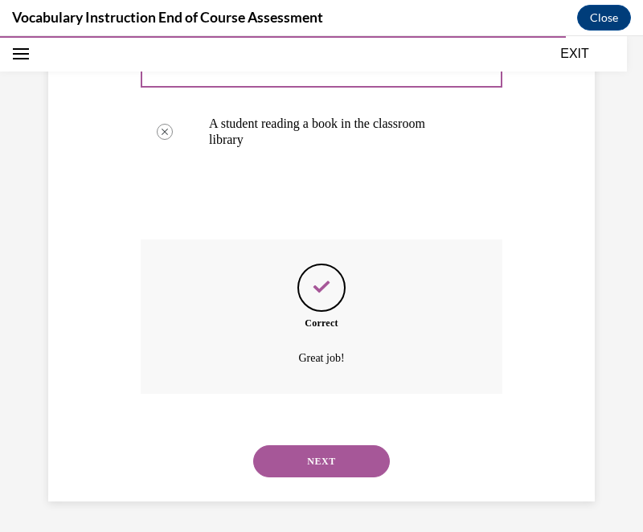
scroll to position [498, 0]
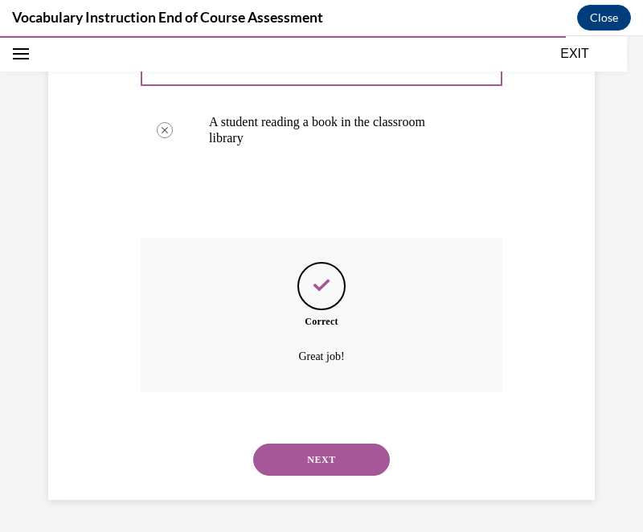
click at [313, 464] on button "NEXT" at bounding box center [321, 460] width 137 height 32
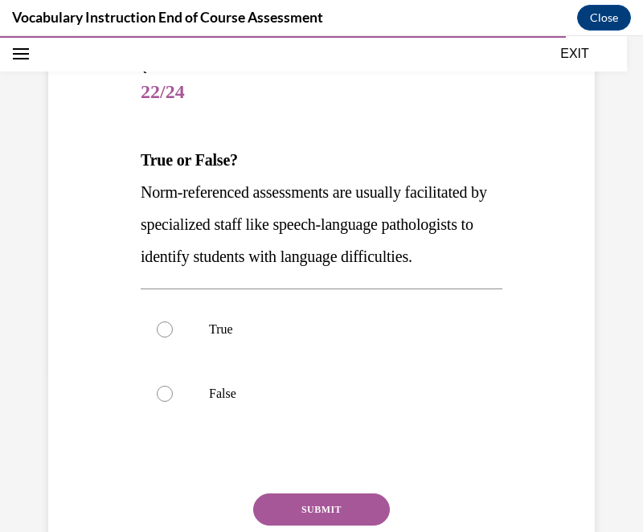
scroll to position [165, 0]
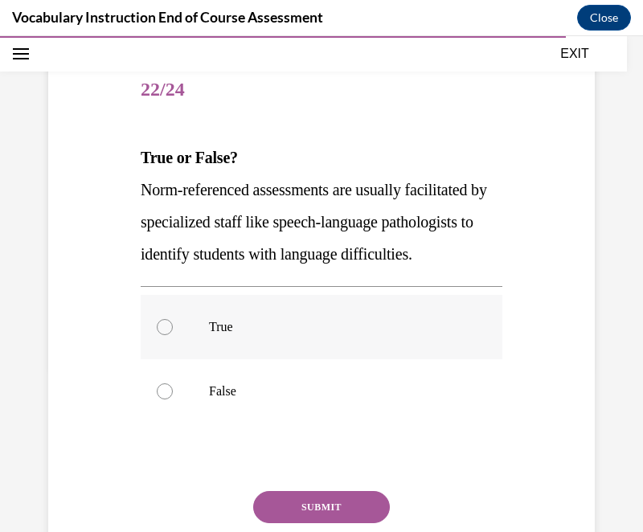
click at [201, 358] on label "True" at bounding box center [322, 327] width 362 height 64
click at [173, 335] on input "True" at bounding box center [165, 327] width 16 height 16
radio input "true"
click at [305, 523] on button "SUBMIT" at bounding box center [321, 507] width 137 height 32
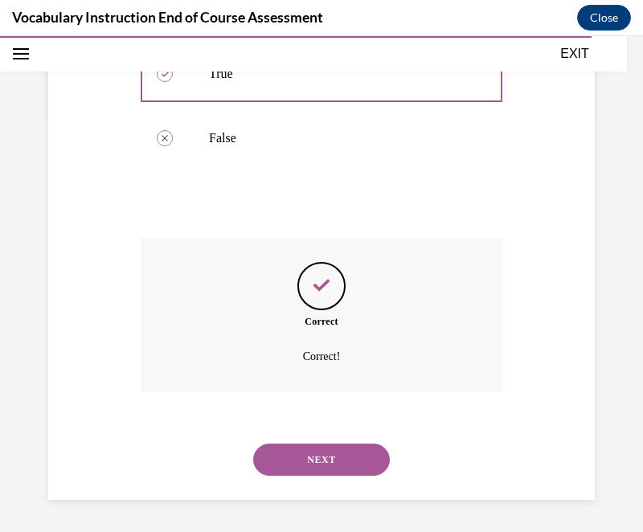
scroll to position [450, 0]
click at [306, 456] on button "NEXT" at bounding box center [321, 460] width 137 height 32
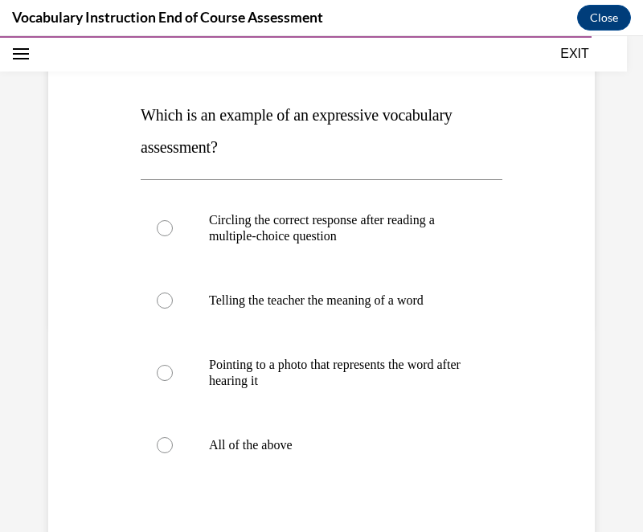
scroll to position [211, 0]
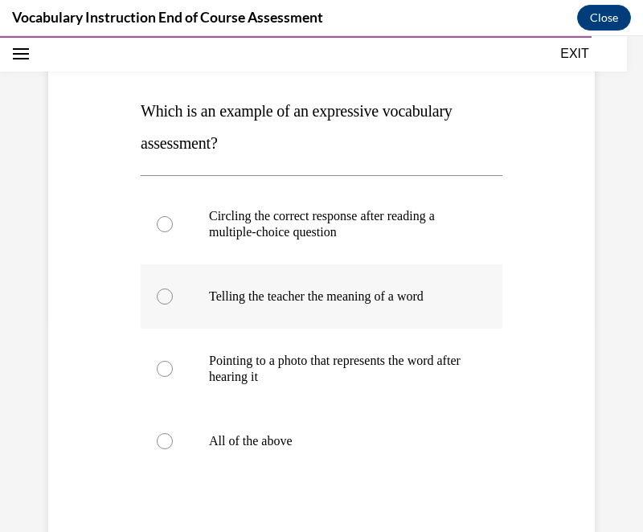
click at [384, 299] on p "Telling the teacher the meaning of a word" at bounding box center [335, 296] width 253 height 16
click at [173, 299] on input "Telling the teacher the meaning of a word" at bounding box center [165, 296] width 16 height 16
radio input "true"
click at [384, 299] on p "Telling the teacher the meaning of a word" at bounding box center [335, 296] width 253 height 16
click at [173, 299] on input "Telling the teacher the meaning of a word" at bounding box center [165, 296] width 16 height 16
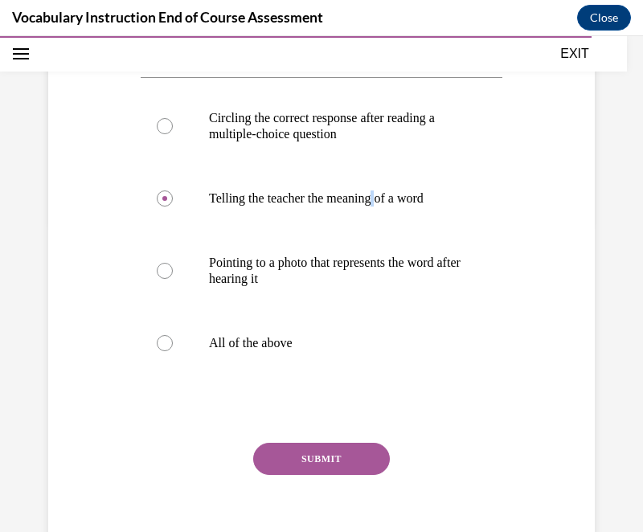
click at [332, 453] on button "SUBMIT" at bounding box center [321, 459] width 137 height 32
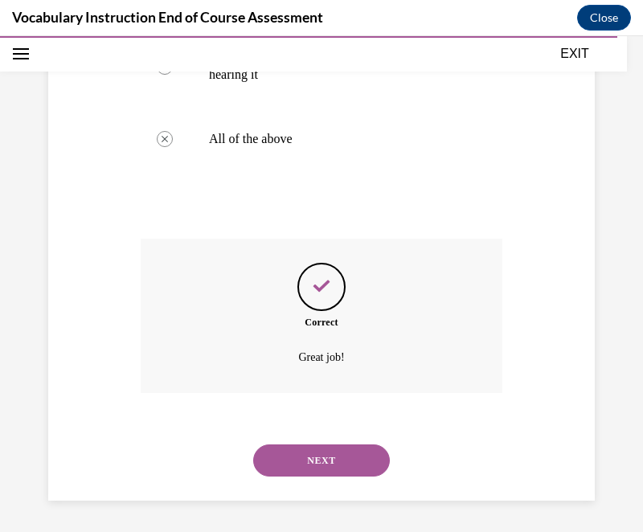
scroll to position [514, 0]
click at [326, 462] on button "NEXT" at bounding box center [321, 460] width 137 height 32
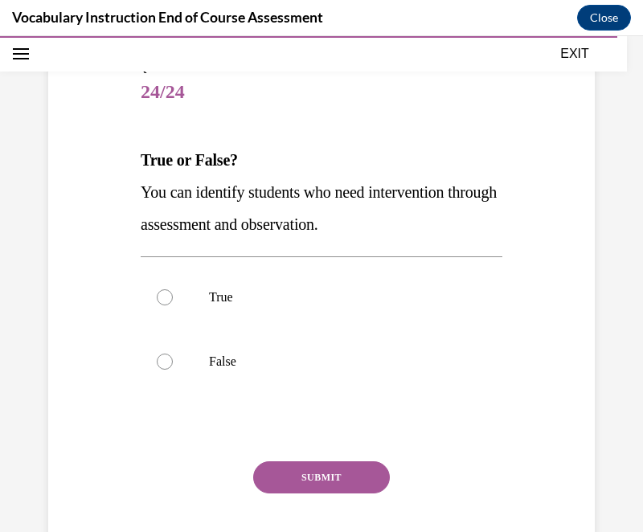
scroll to position [166, 0]
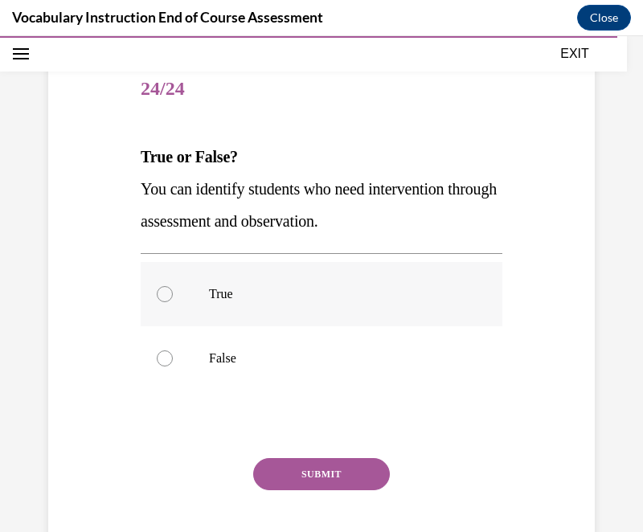
click at [201, 303] on label "True" at bounding box center [322, 294] width 362 height 64
click at [173, 302] on input "True" at bounding box center [165, 294] width 16 height 16
radio input "true"
click at [303, 465] on button "SUBMIT" at bounding box center [321, 474] width 137 height 32
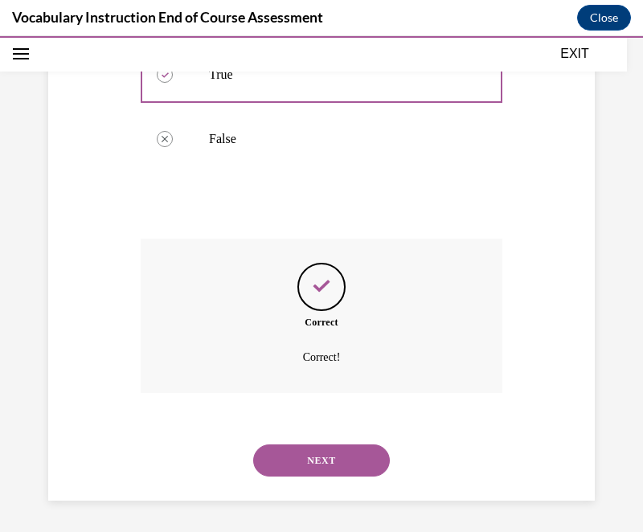
scroll to position [386, 0]
click at [302, 457] on button "NEXT" at bounding box center [321, 460] width 137 height 32
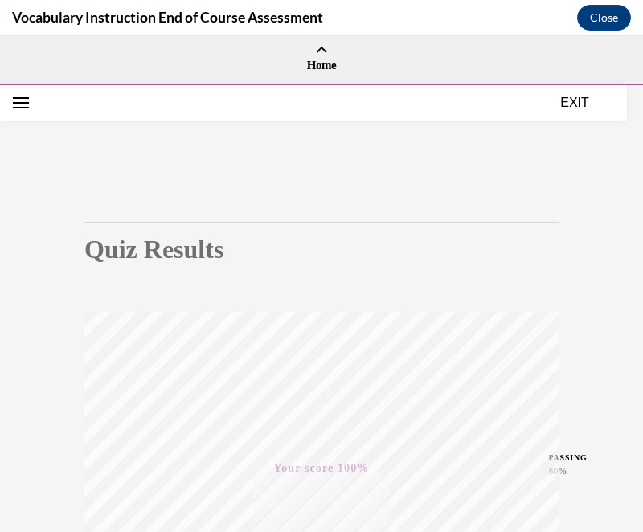
scroll to position [0, 0]
click at [571, 103] on button "EXIT" at bounding box center [574, 102] width 96 height 19
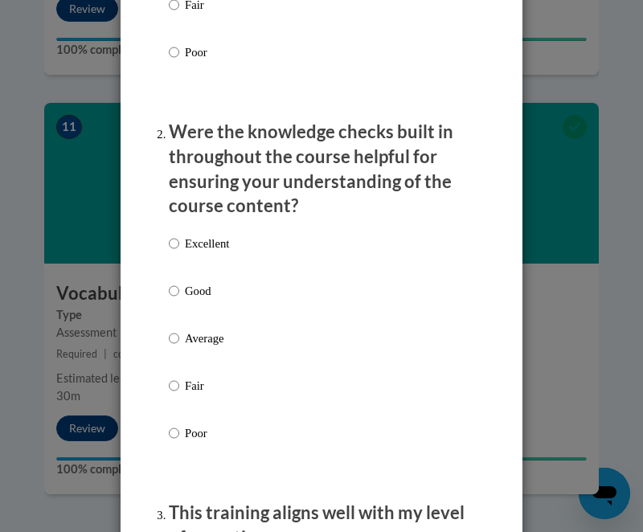
scroll to position [14, 0]
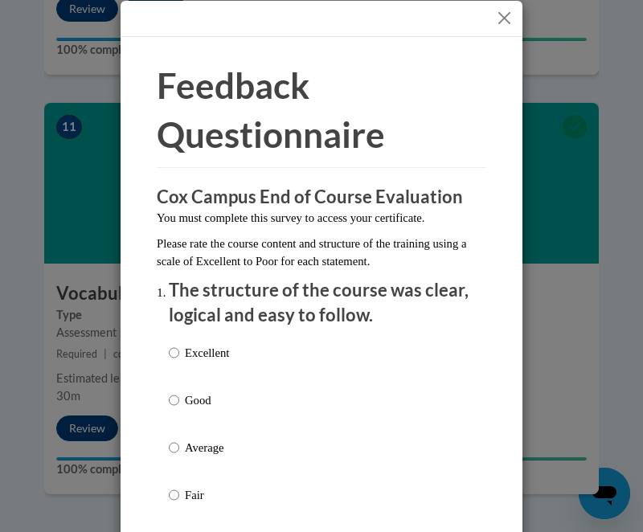
click at [502, 15] on button "Close" at bounding box center [504, 18] width 20 height 20
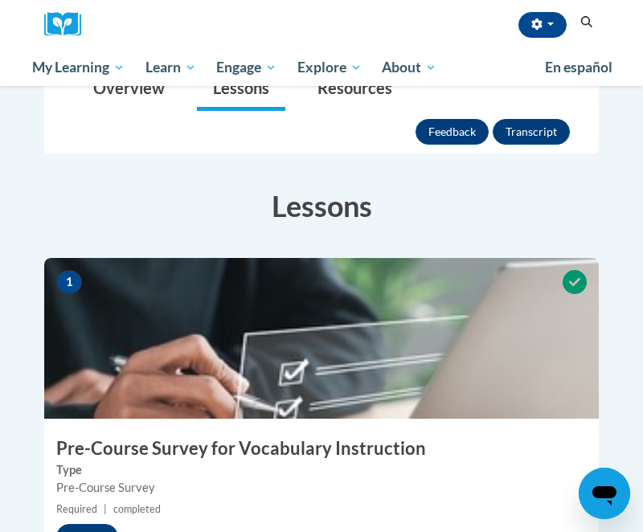
scroll to position [0, 0]
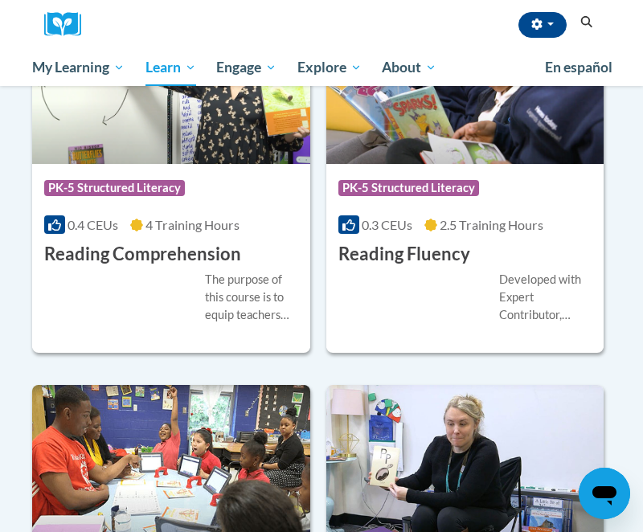
scroll to position [1823, 0]
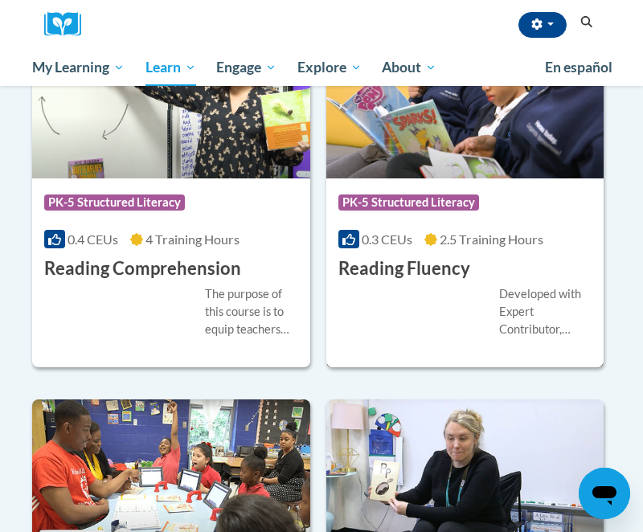
click at [474, 282] on div "More Info Enroll Developed with Expert Contributor, Dr. Laura Rhinehart of Univ…" at bounding box center [465, 321] width 278 height 81
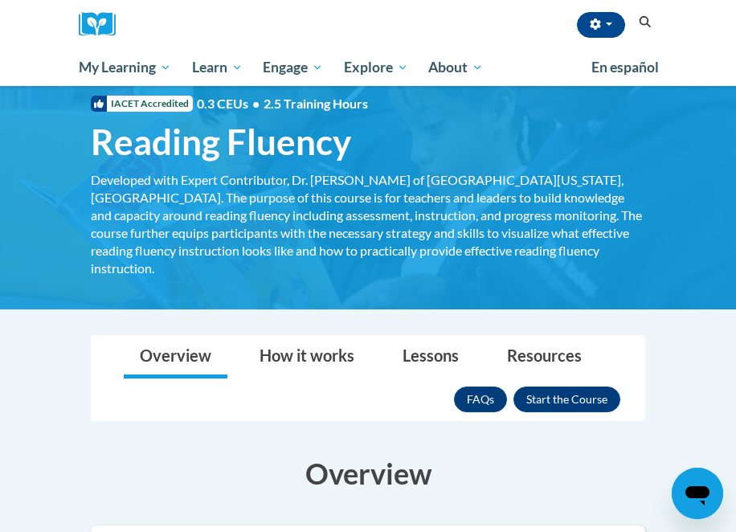
scroll to position [43, 0]
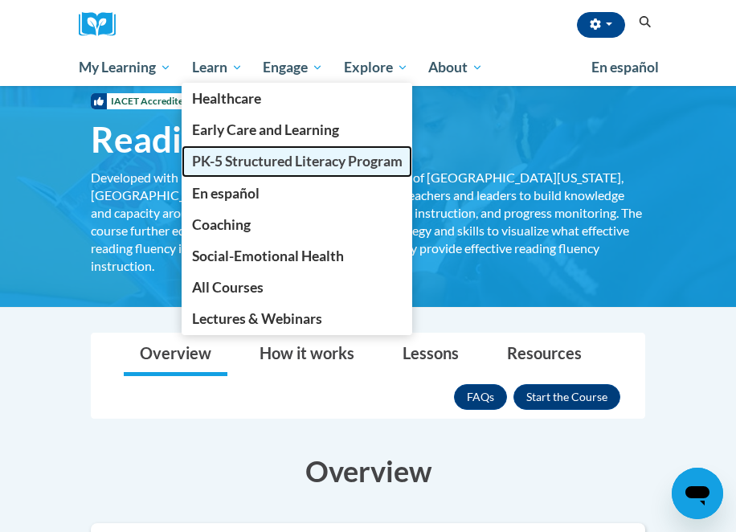
click at [234, 153] on span "PK-5 Structured Literacy Program" at bounding box center [297, 161] width 211 height 17
